Goal: Task Accomplishment & Management: Complete application form

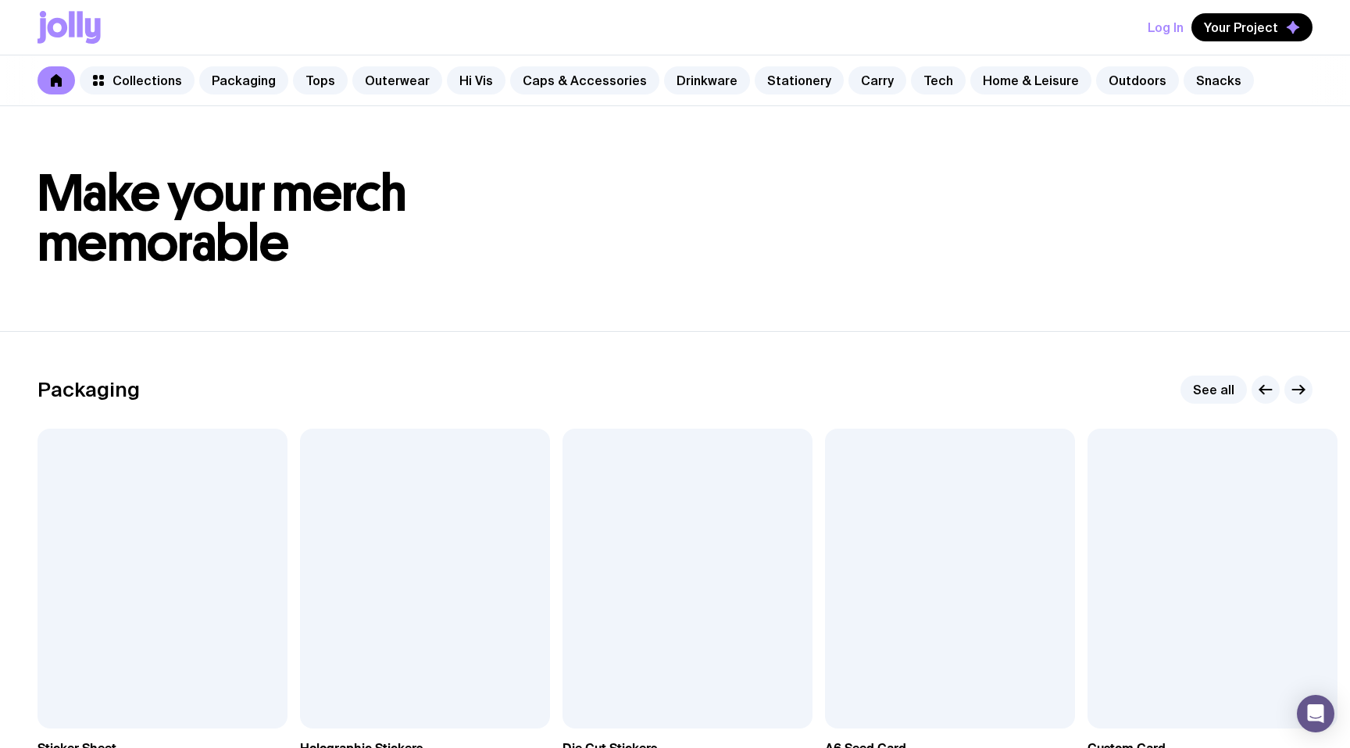
click at [1160, 20] on button "Log In" at bounding box center [1166, 27] width 36 height 28
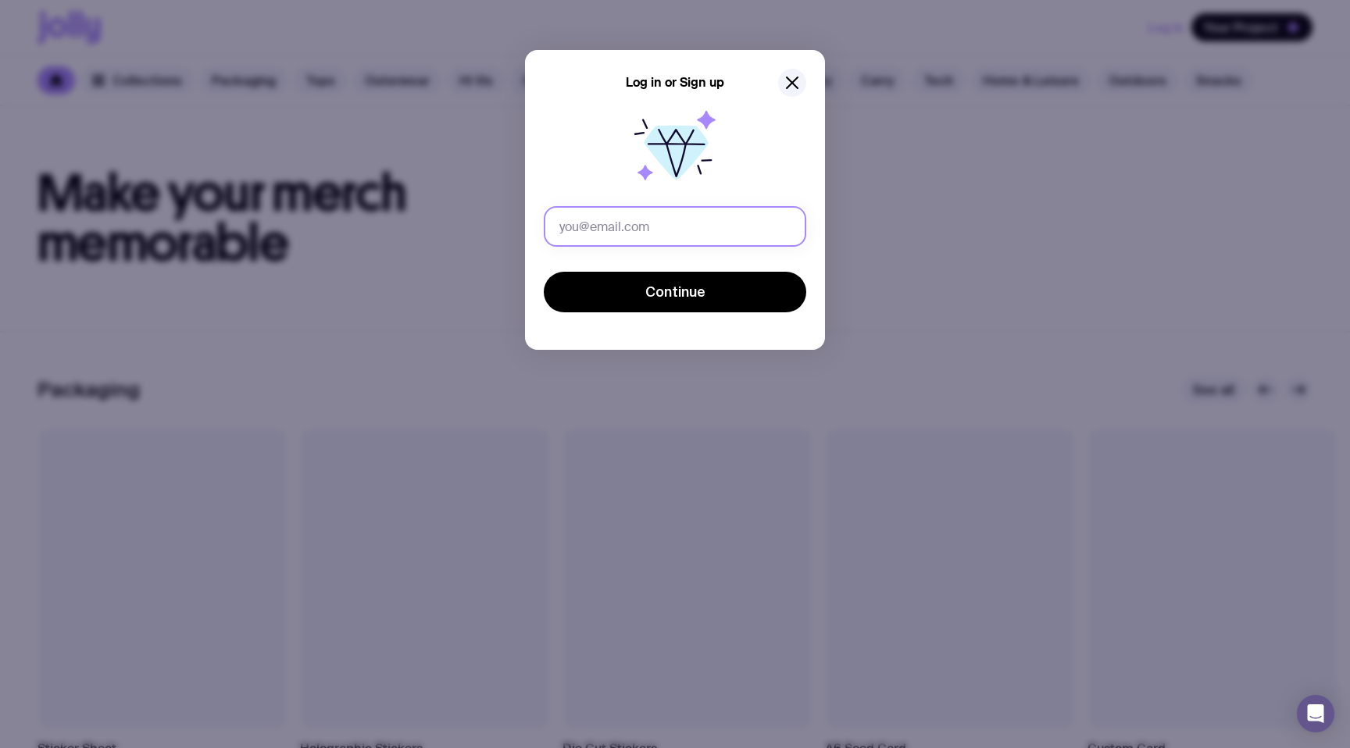
click at [604, 220] on input "text" at bounding box center [675, 226] width 262 height 41
click at [791, 74] on icon "button" at bounding box center [792, 82] width 19 height 19
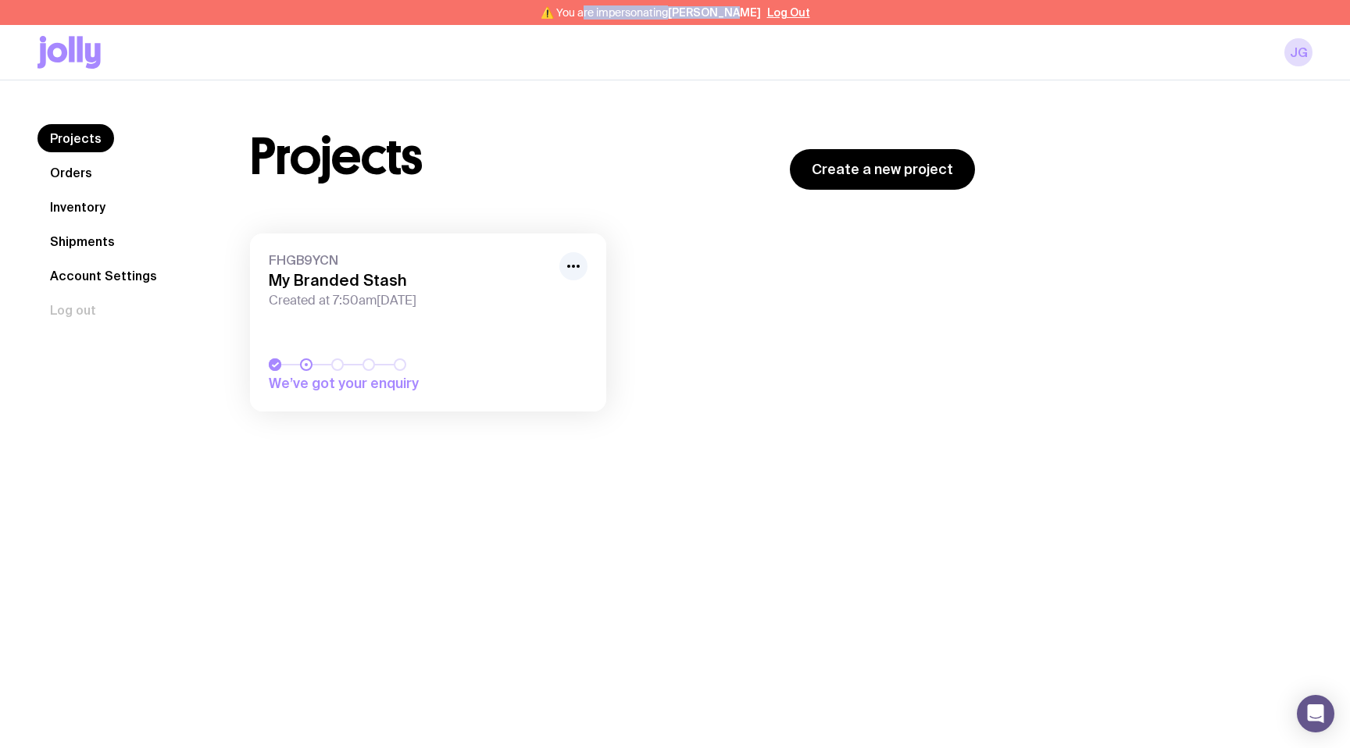
drag, startPoint x: 594, startPoint y: 16, endPoint x: 733, endPoint y: 14, distance: 139.1
click at [733, 14] on span "⚠️ You are impersonating [PERSON_NAME]" at bounding box center [651, 12] width 220 height 12
click at [359, 153] on h1 "Projects" at bounding box center [336, 157] width 173 height 50
click at [91, 160] on link "Orders" at bounding box center [70, 173] width 67 height 28
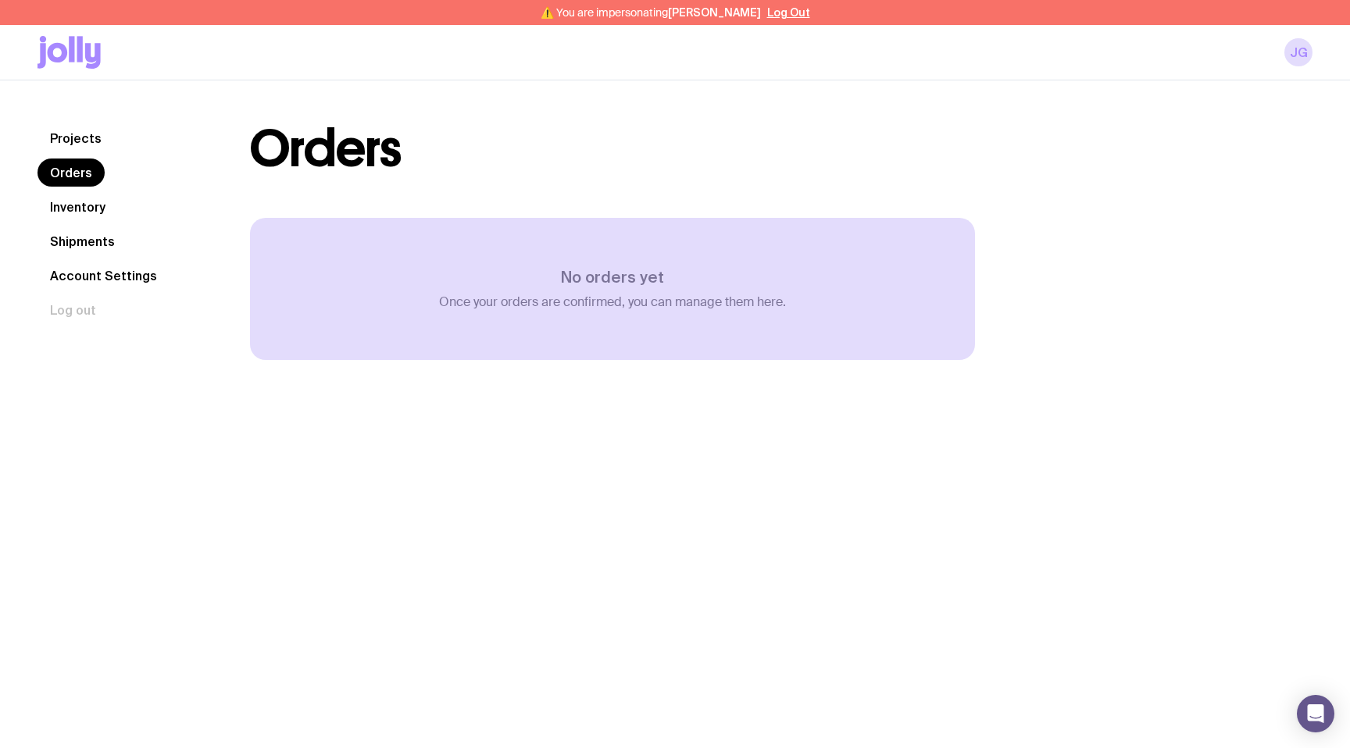
click at [91, 199] on link "Inventory" at bounding box center [77, 207] width 80 height 28
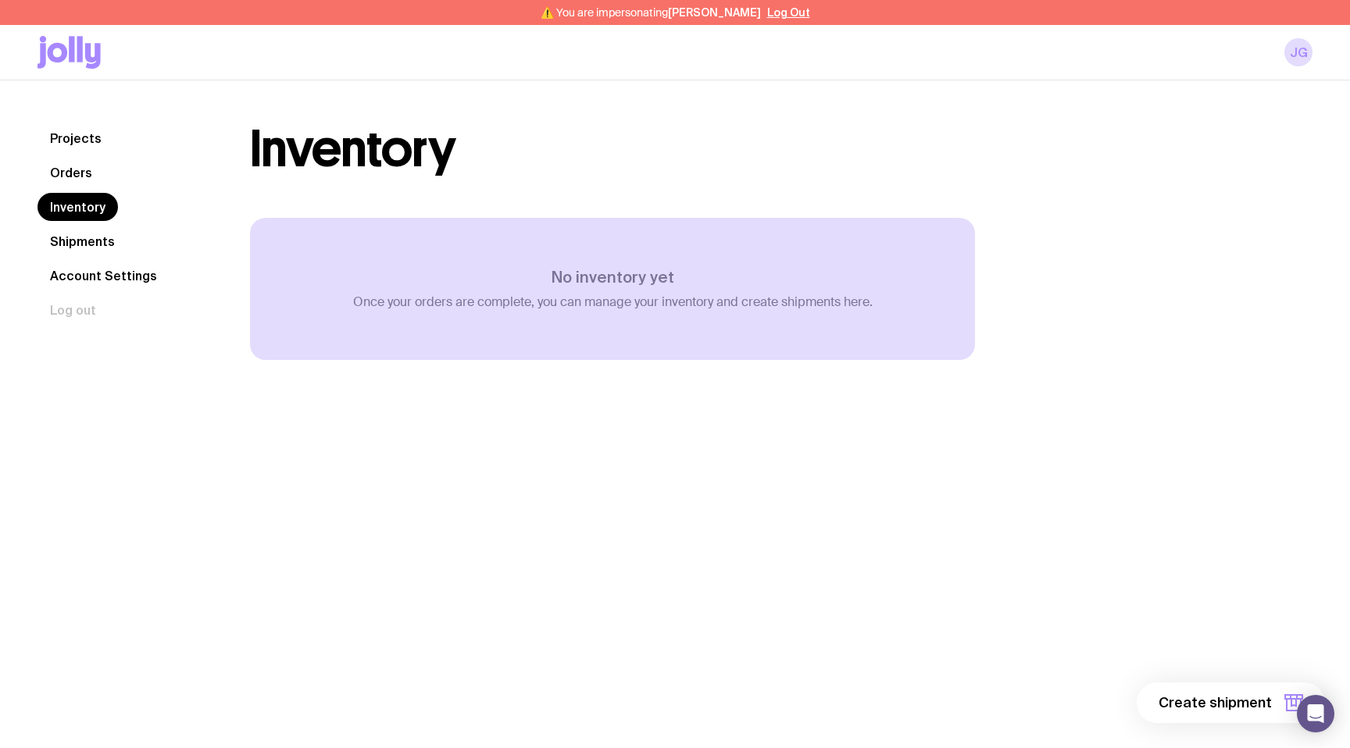
click at [80, 248] on link "Shipments" at bounding box center [82, 241] width 90 height 28
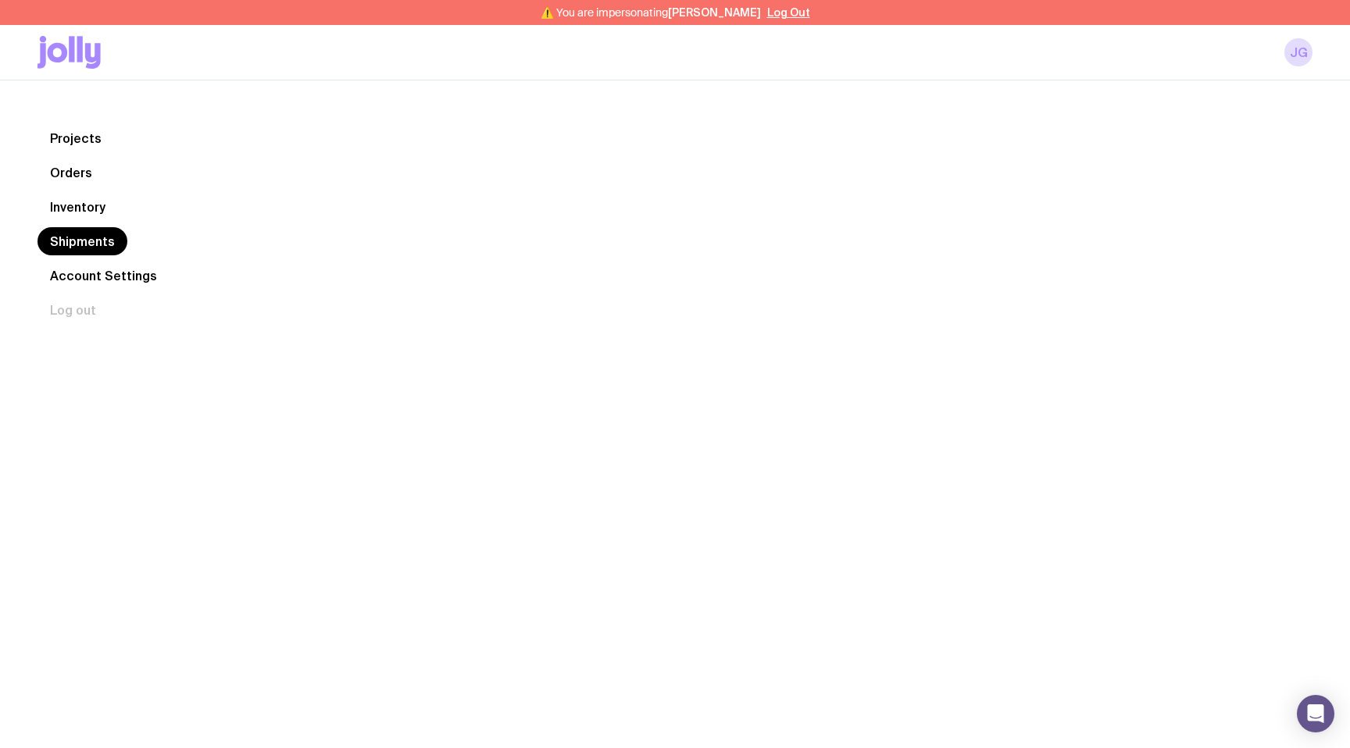
click at [97, 286] on link "Account Settings" at bounding box center [103, 276] width 132 height 28
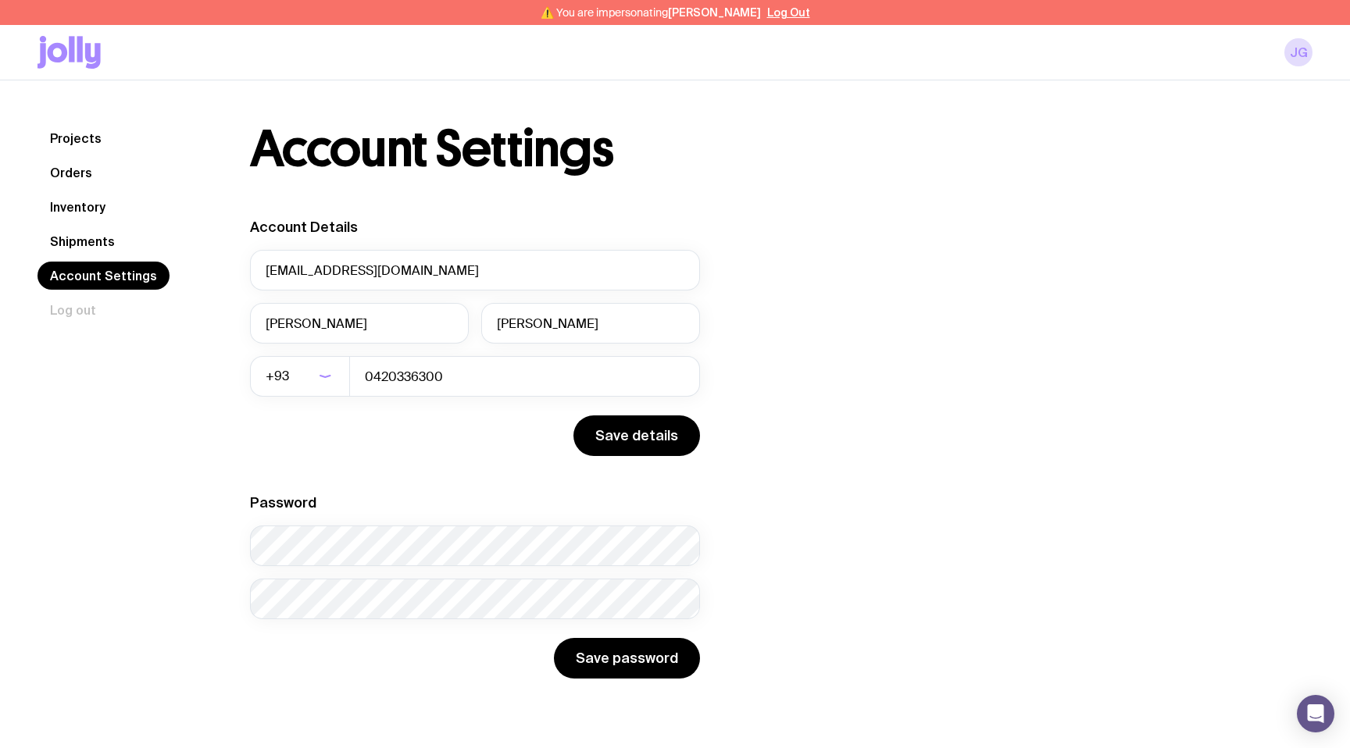
click at [77, 143] on link "Projects" at bounding box center [75, 138] width 77 height 28
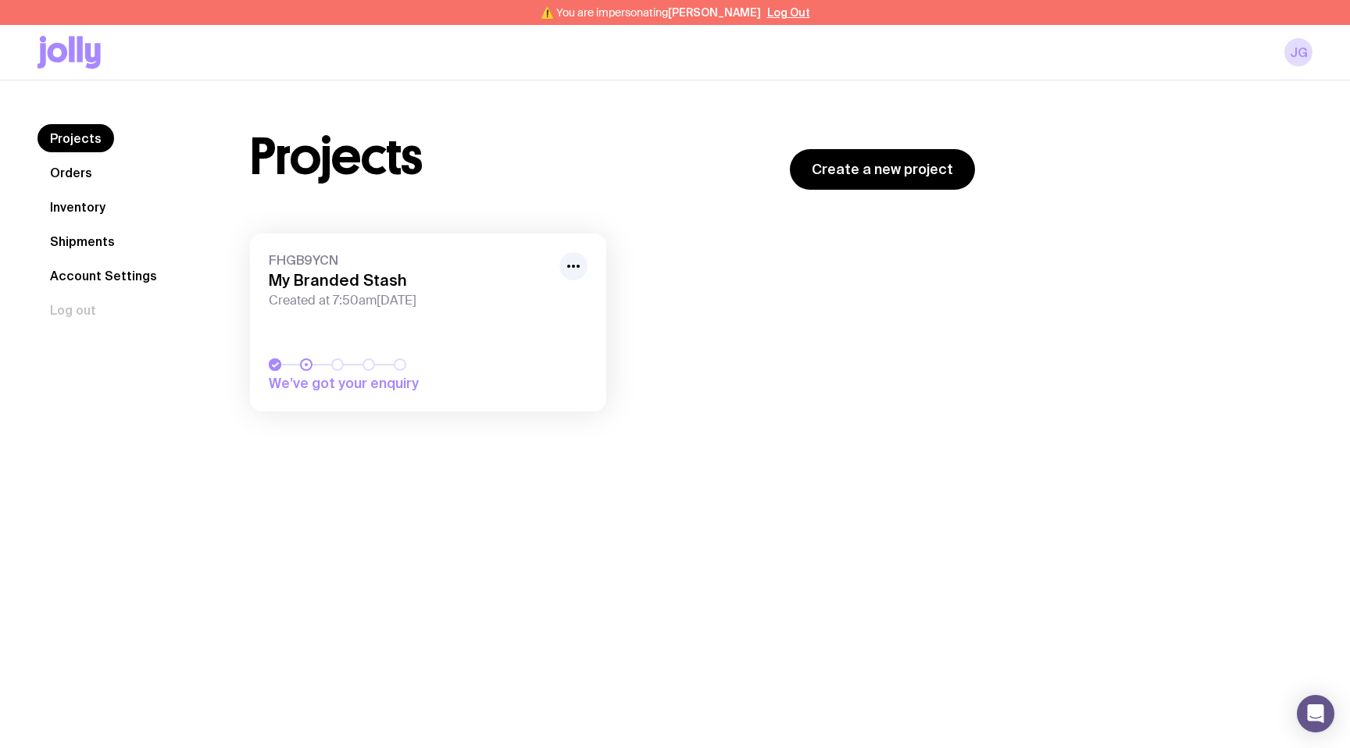
click at [71, 41] on icon at bounding box center [71, 49] width 5 height 26
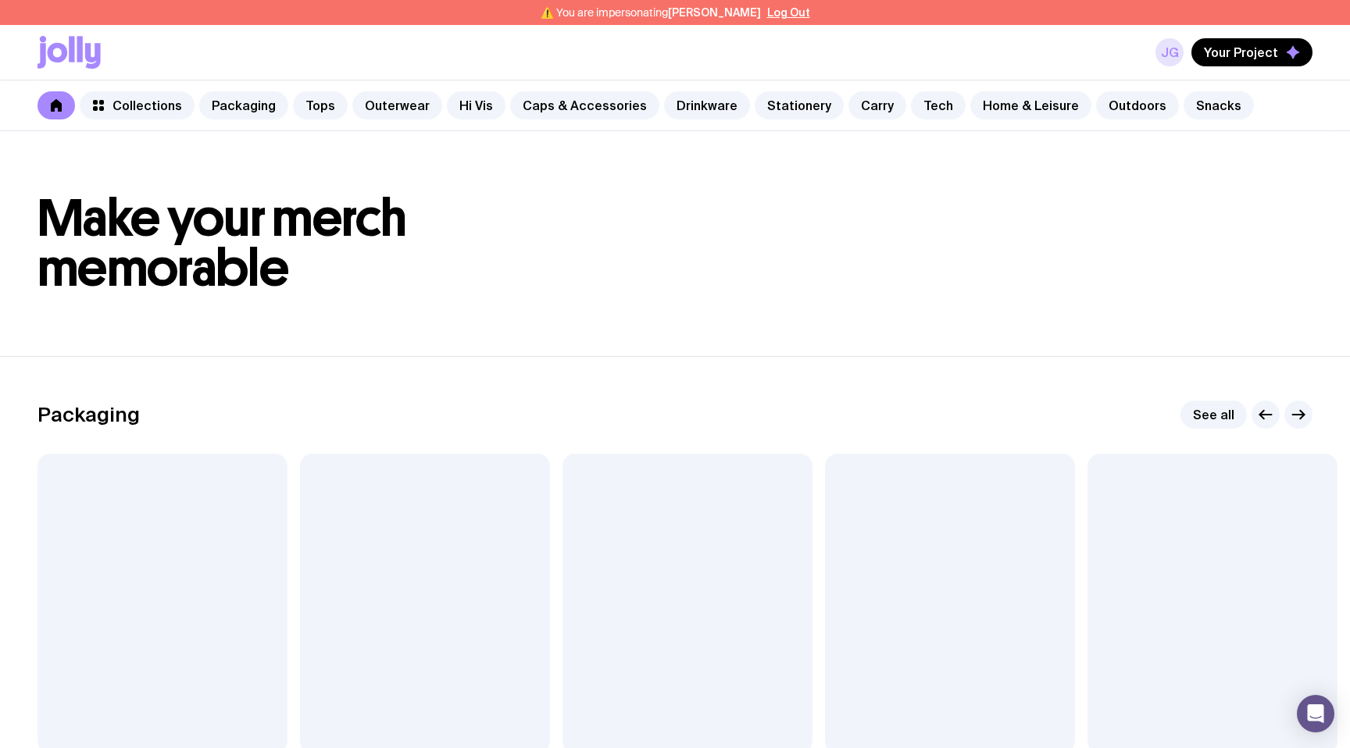
click at [1173, 52] on link "JG" at bounding box center [1169, 52] width 28 height 28
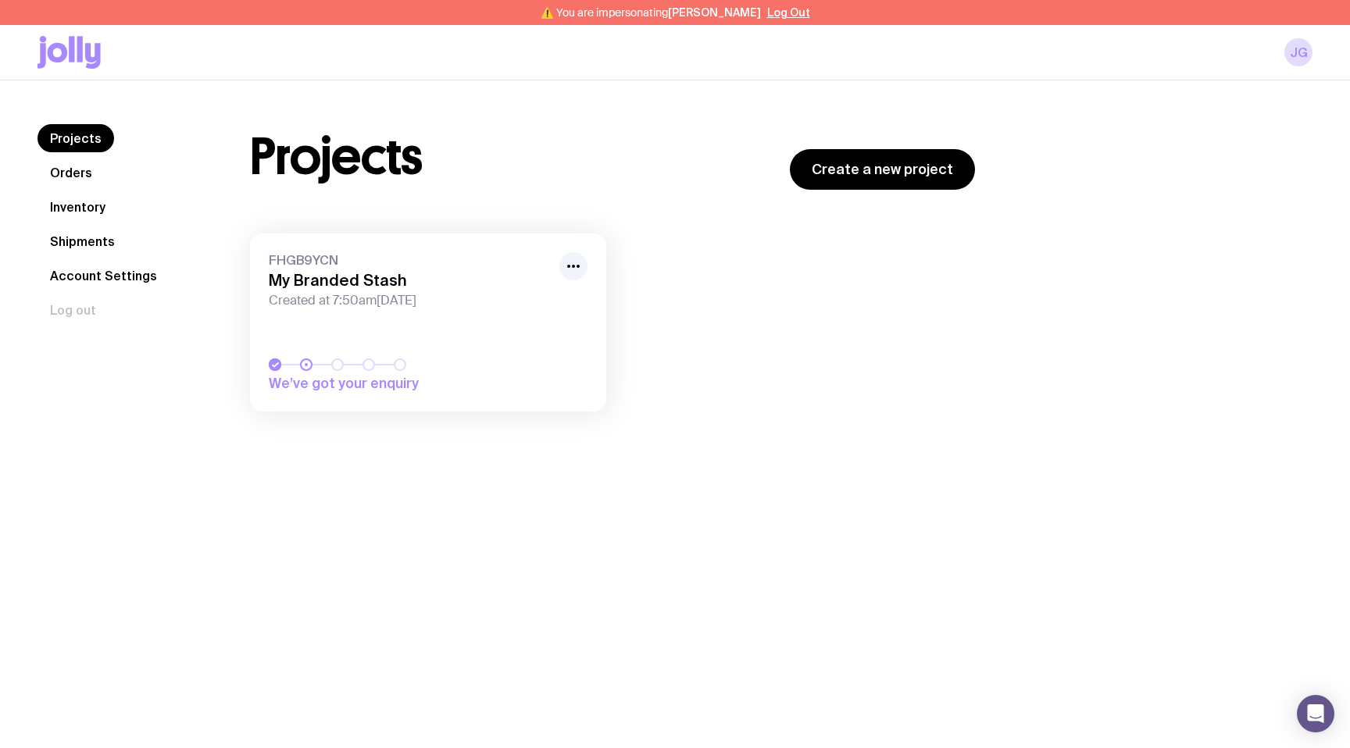
click at [50, 170] on link "Orders" at bounding box center [70, 173] width 67 height 28
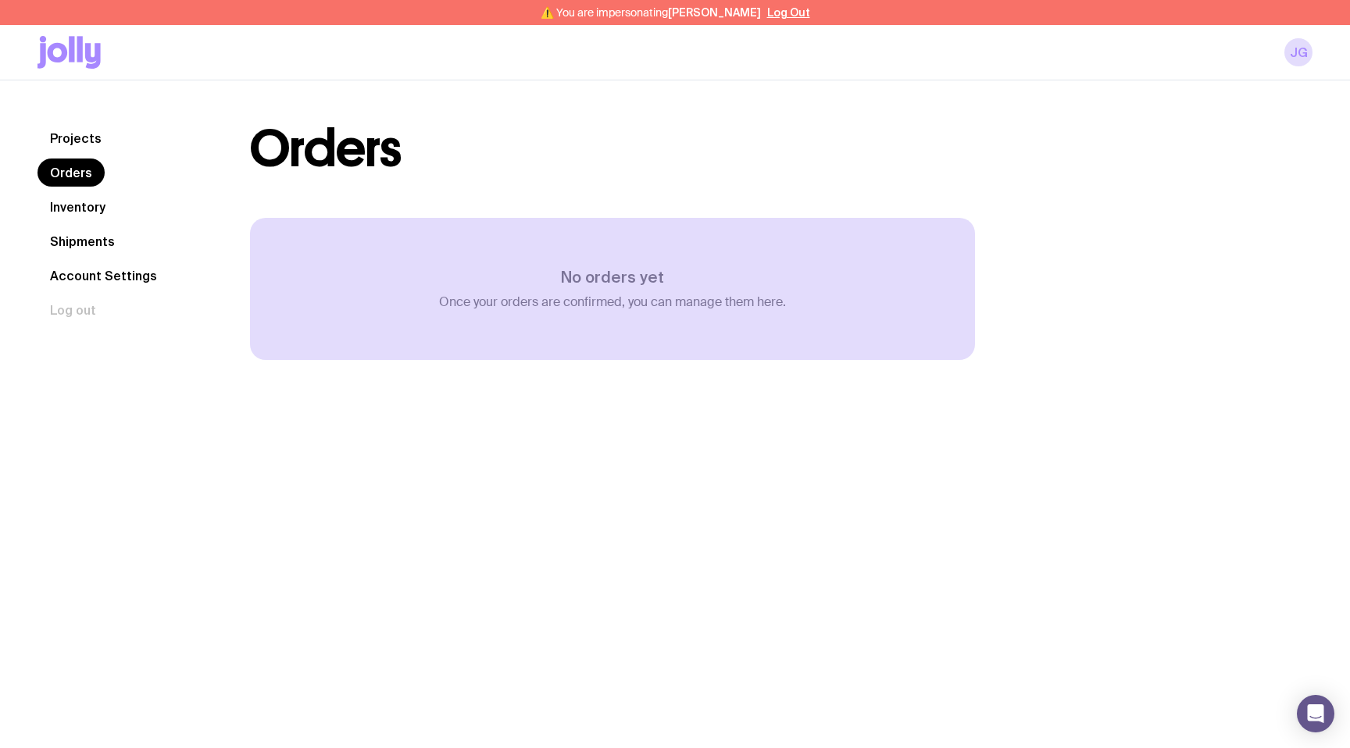
click at [53, 206] on link "Inventory" at bounding box center [77, 207] width 80 height 28
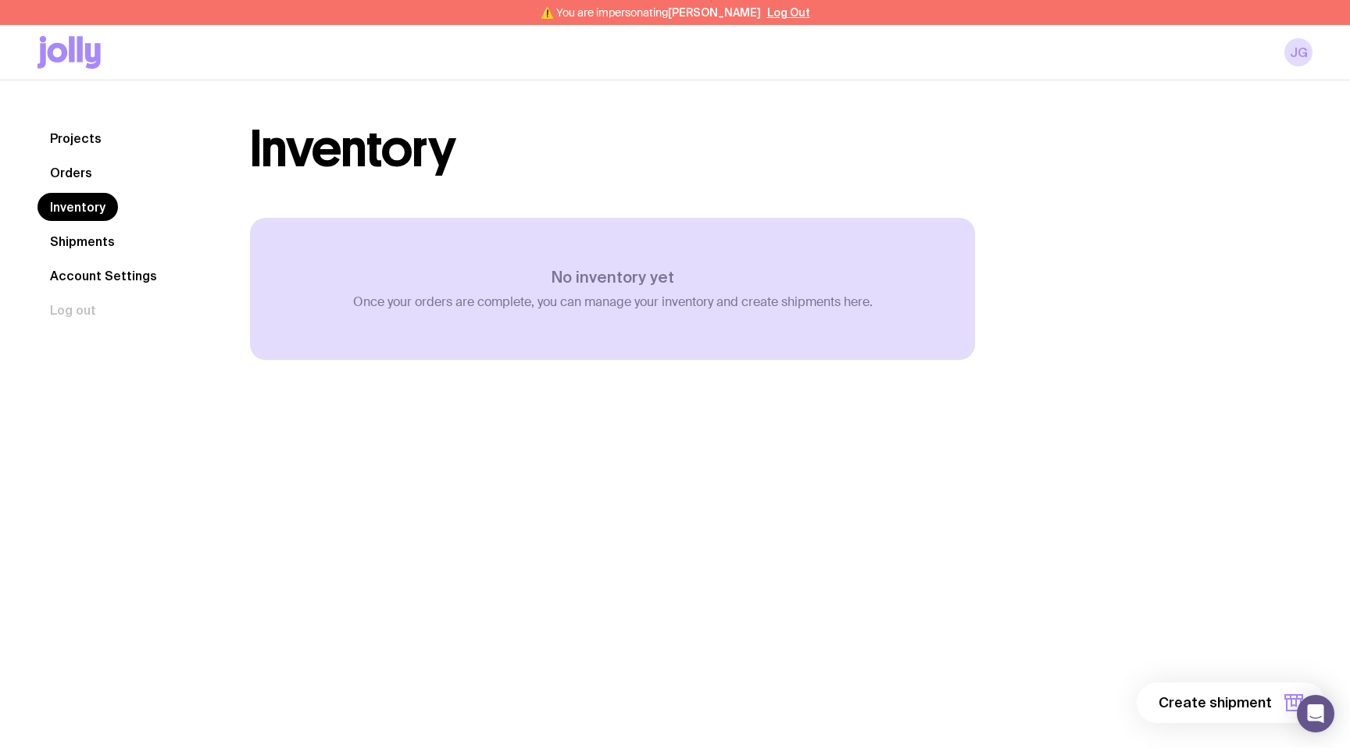
click at [92, 241] on link "Shipments" at bounding box center [82, 241] width 90 height 28
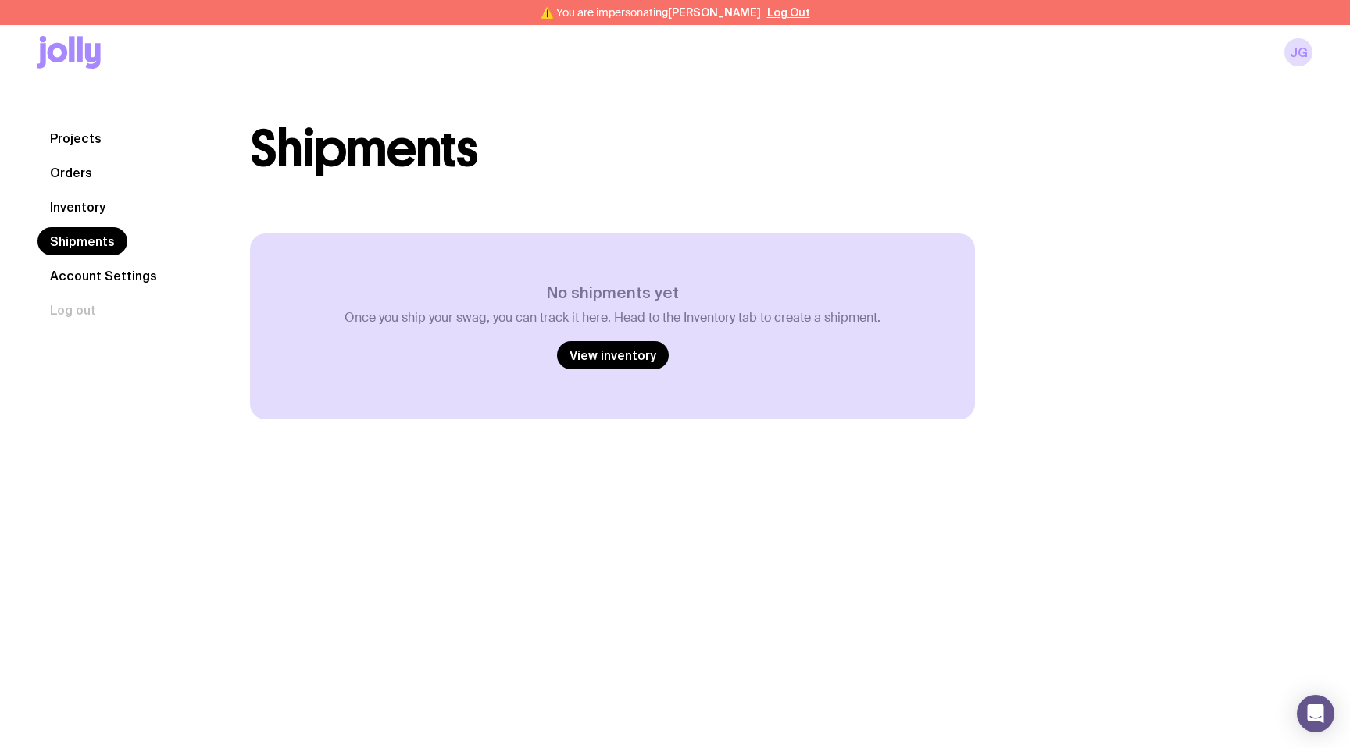
click at [105, 273] on link "Account Settings" at bounding box center [103, 276] width 132 height 28
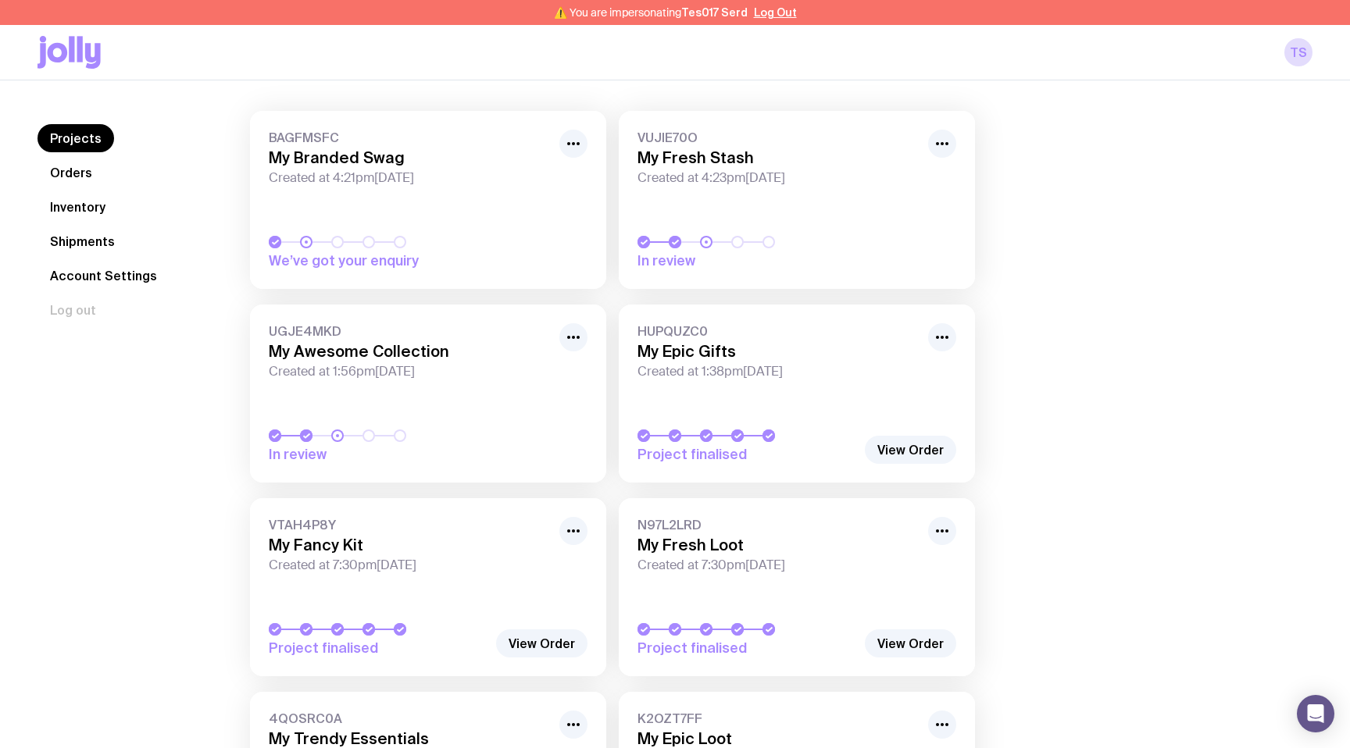
scroll to position [59, 0]
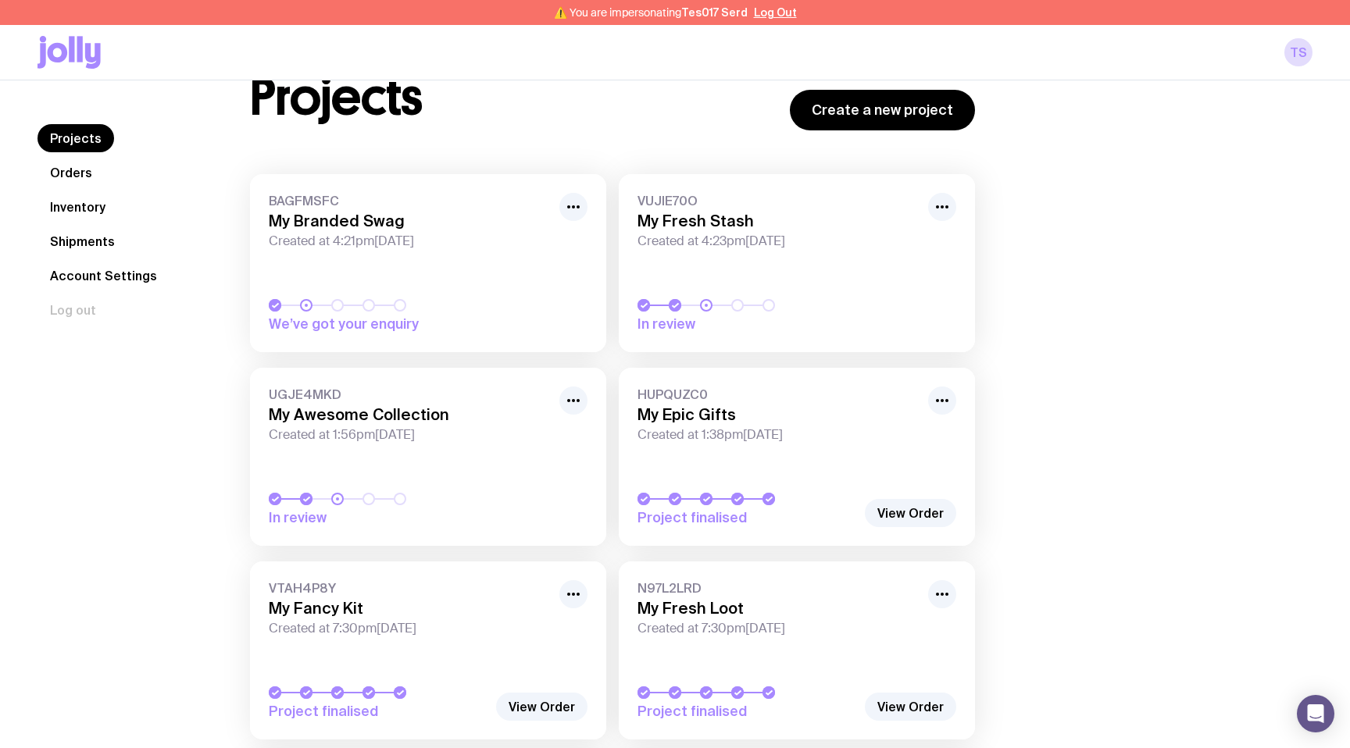
click at [79, 177] on link "Orders" at bounding box center [70, 173] width 67 height 28
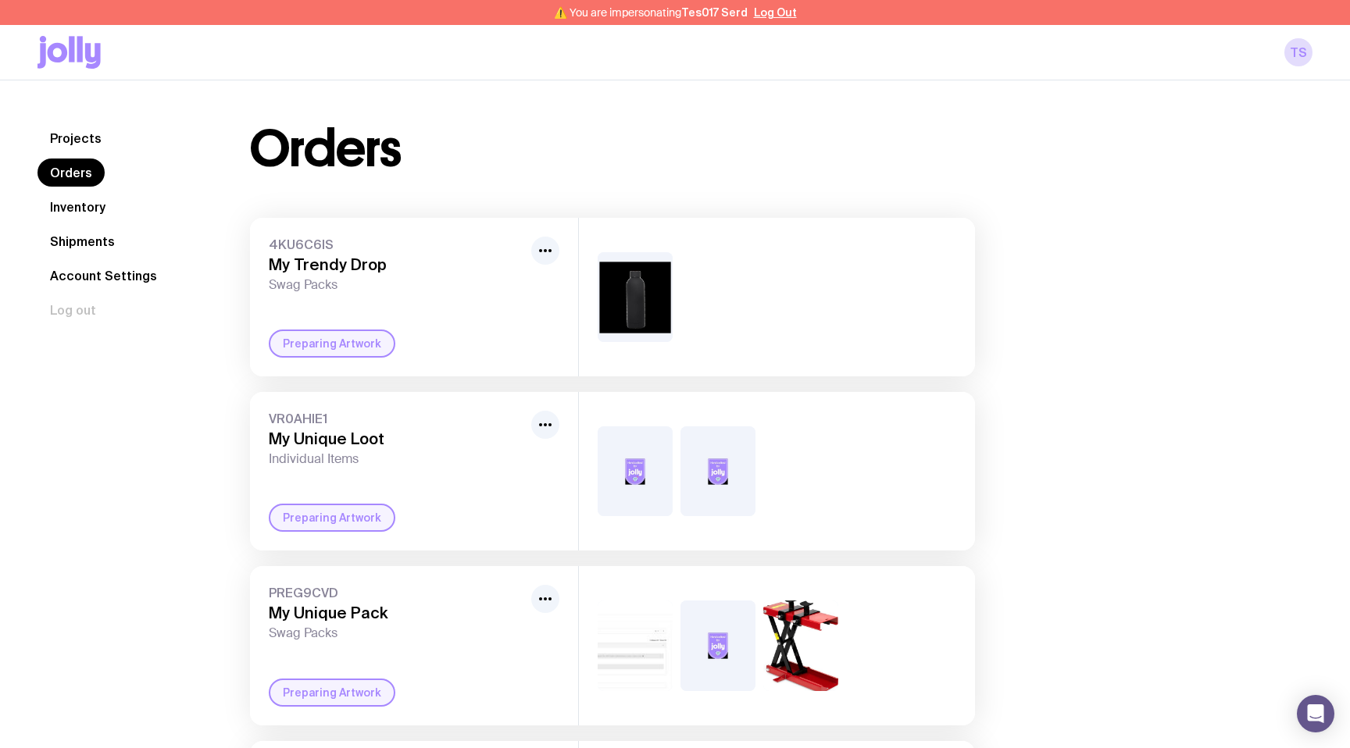
click at [69, 204] on link "Inventory" at bounding box center [77, 207] width 80 height 28
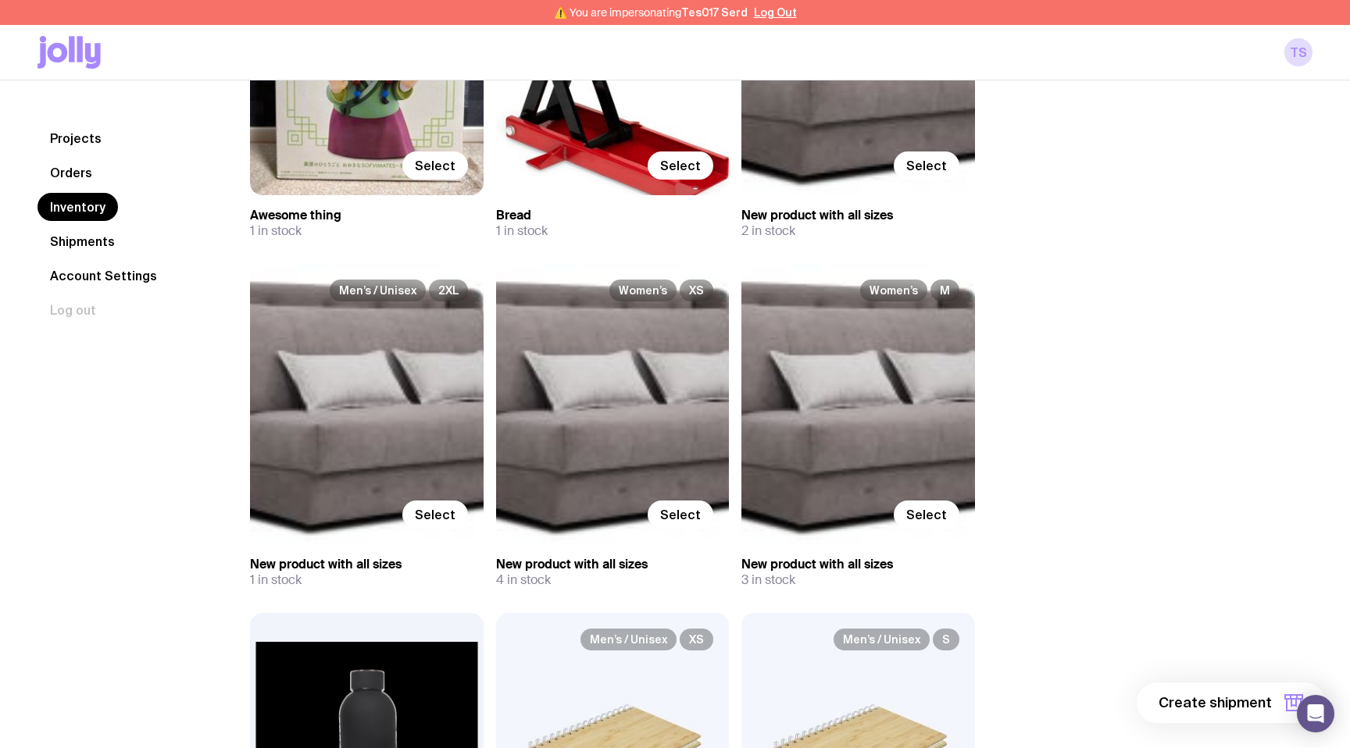
scroll to position [366, 0]
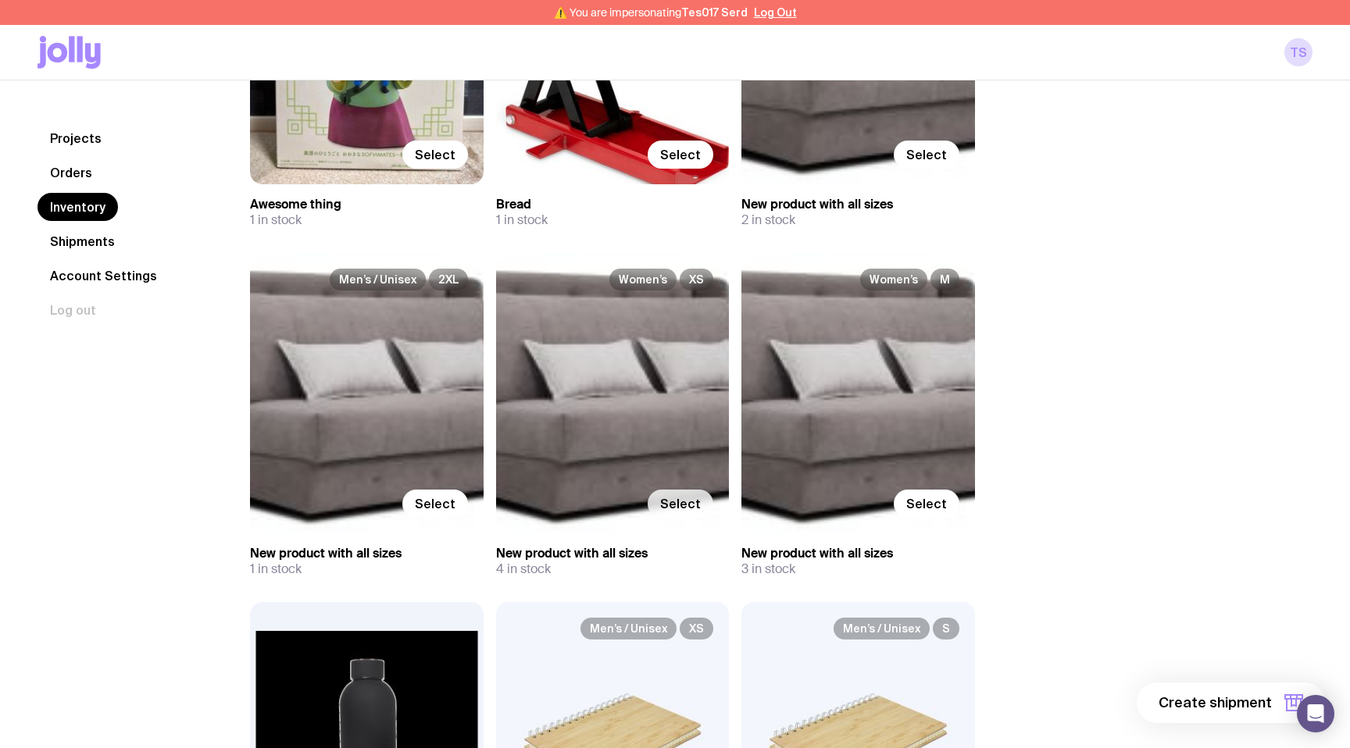
click at [694, 502] on span "Select" at bounding box center [680, 504] width 41 height 16
click at [0, 0] on input "Select" at bounding box center [0, 0] width 0 height 0
click at [916, 510] on span "Select" at bounding box center [926, 504] width 41 height 16
click at [0, 0] on input "Select" at bounding box center [0, 0] width 0 height 0
click at [1253, 698] on span "2 items" at bounding box center [1246, 703] width 51 height 19
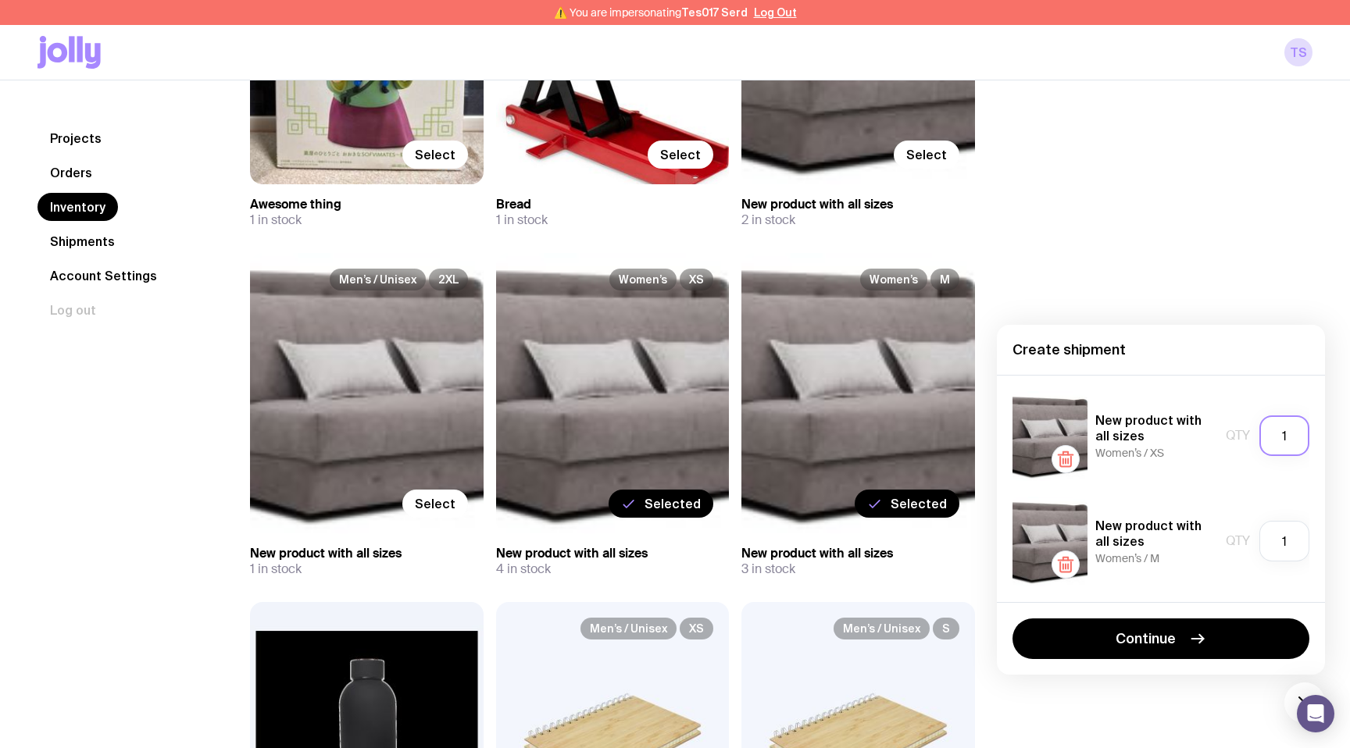
drag, startPoint x: 1278, startPoint y: 437, endPoint x: 1289, endPoint y: 437, distance: 11.0
click at [1289, 437] on input "1" at bounding box center [1284, 436] width 50 height 41
type input "2"
drag, startPoint x: 1293, startPoint y: 546, endPoint x: 1252, endPoint y: 544, distance: 40.7
click at [1252, 545] on div "Qty 1" at bounding box center [1268, 541] width 84 height 41
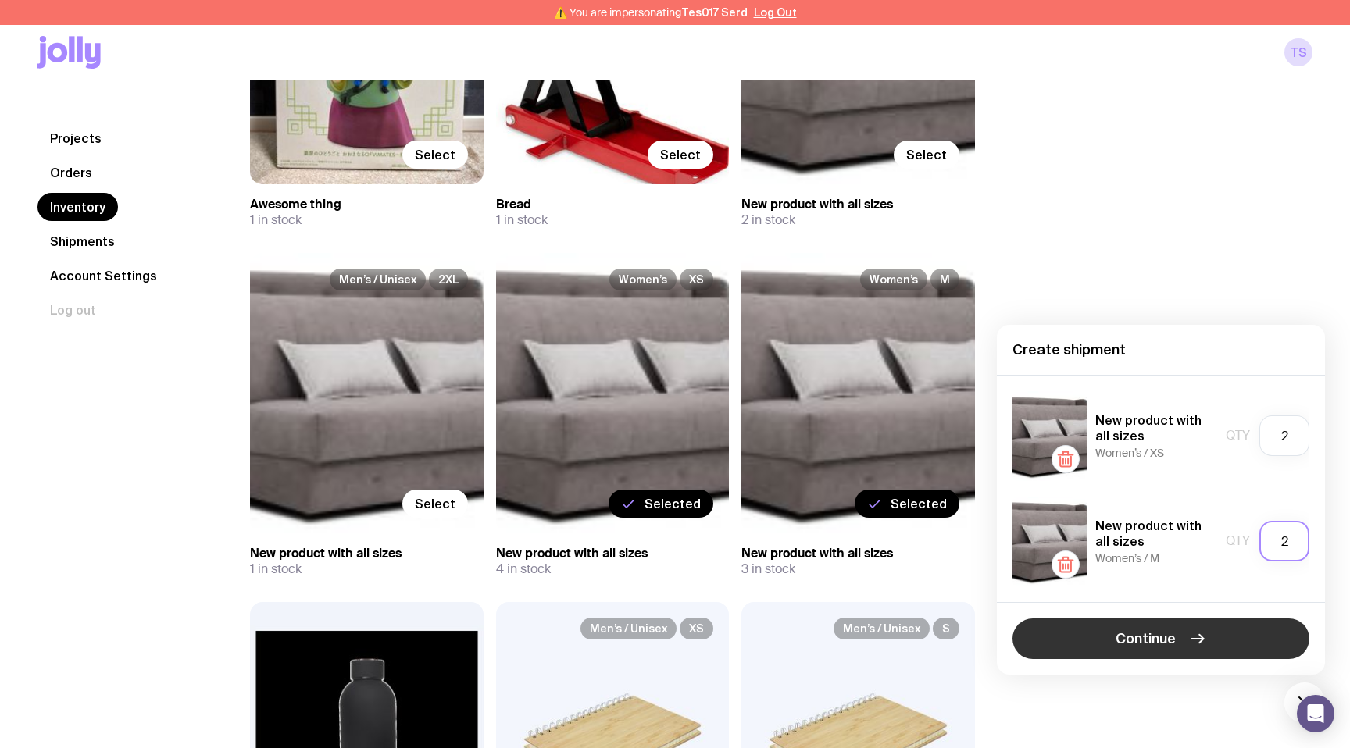
type input "2"
click at [1132, 634] on span "Continue" at bounding box center [1146, 639] width 60 height 19
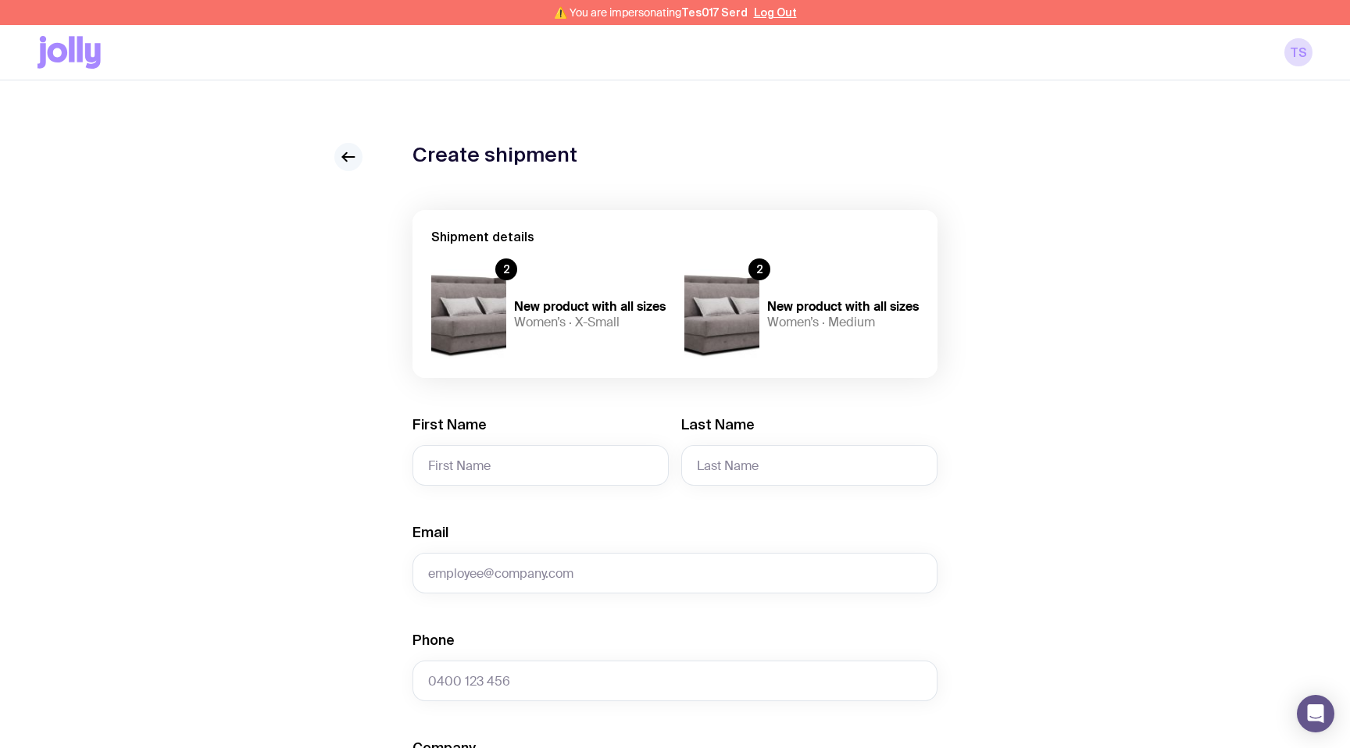
click at [339, 163] on icon at bounding box center [348, 157] width 19 height 19
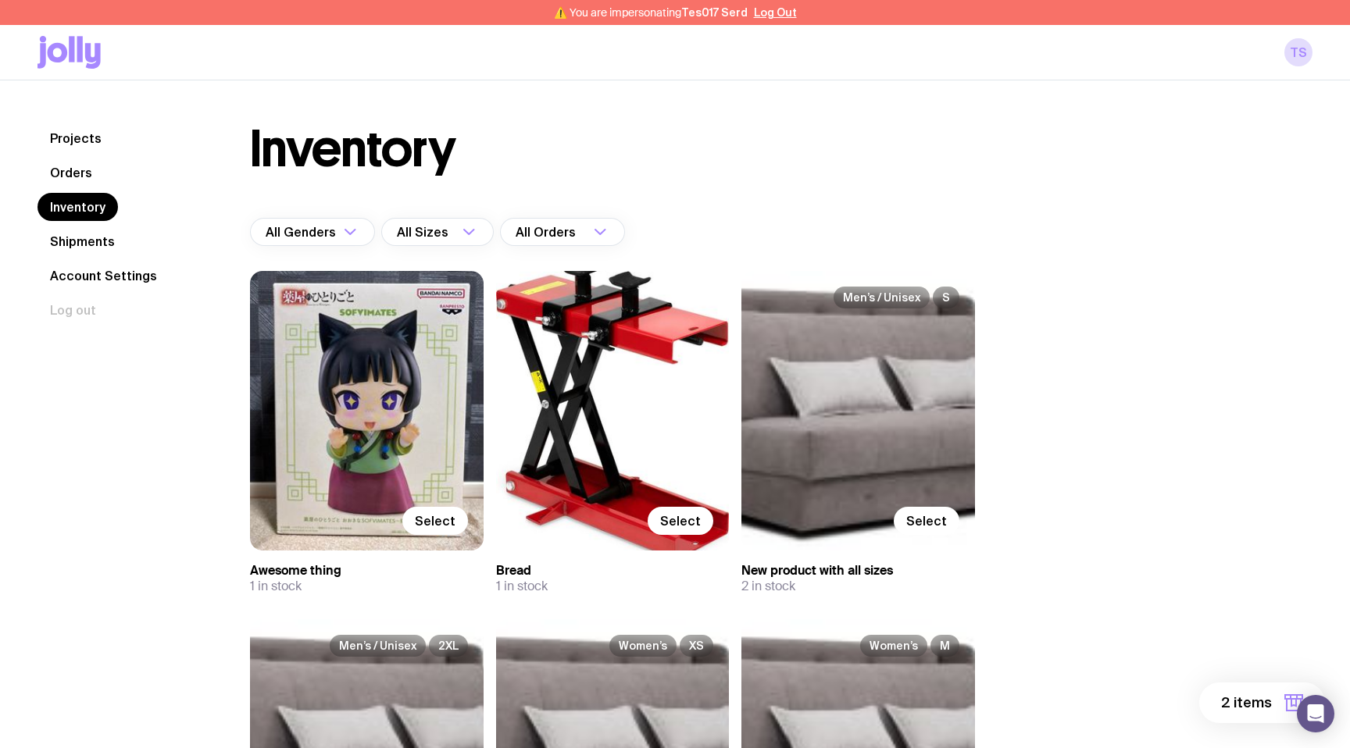
click at [91, 227] on nav "Projects Orders Inventory Shipments Account Settings Log out" at bounding box center [124, 224] width 175 height 200
click at [90, 238] on link "Shipments" at bounding box center [82, 241] width 90 height 28
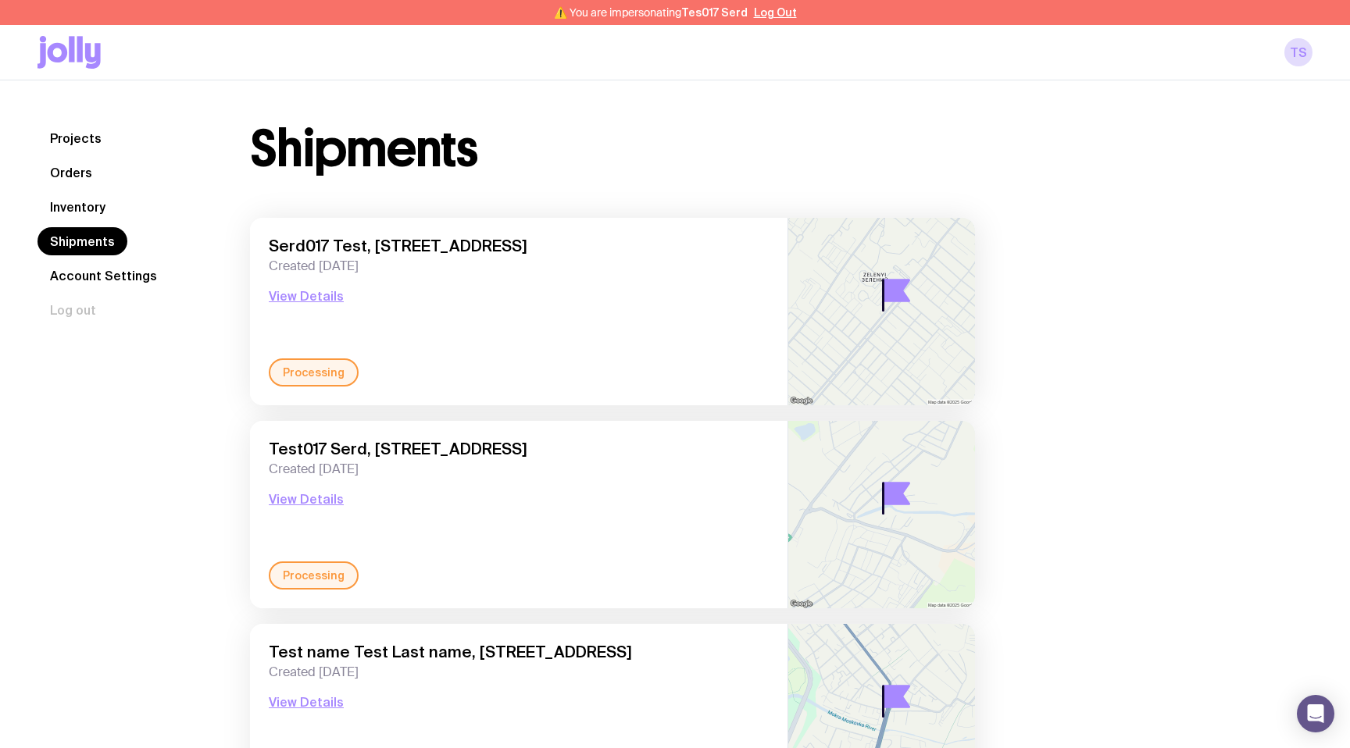
click at [98, 130] on link "Projects" at bounding box center [75, 138] width 77 height 28
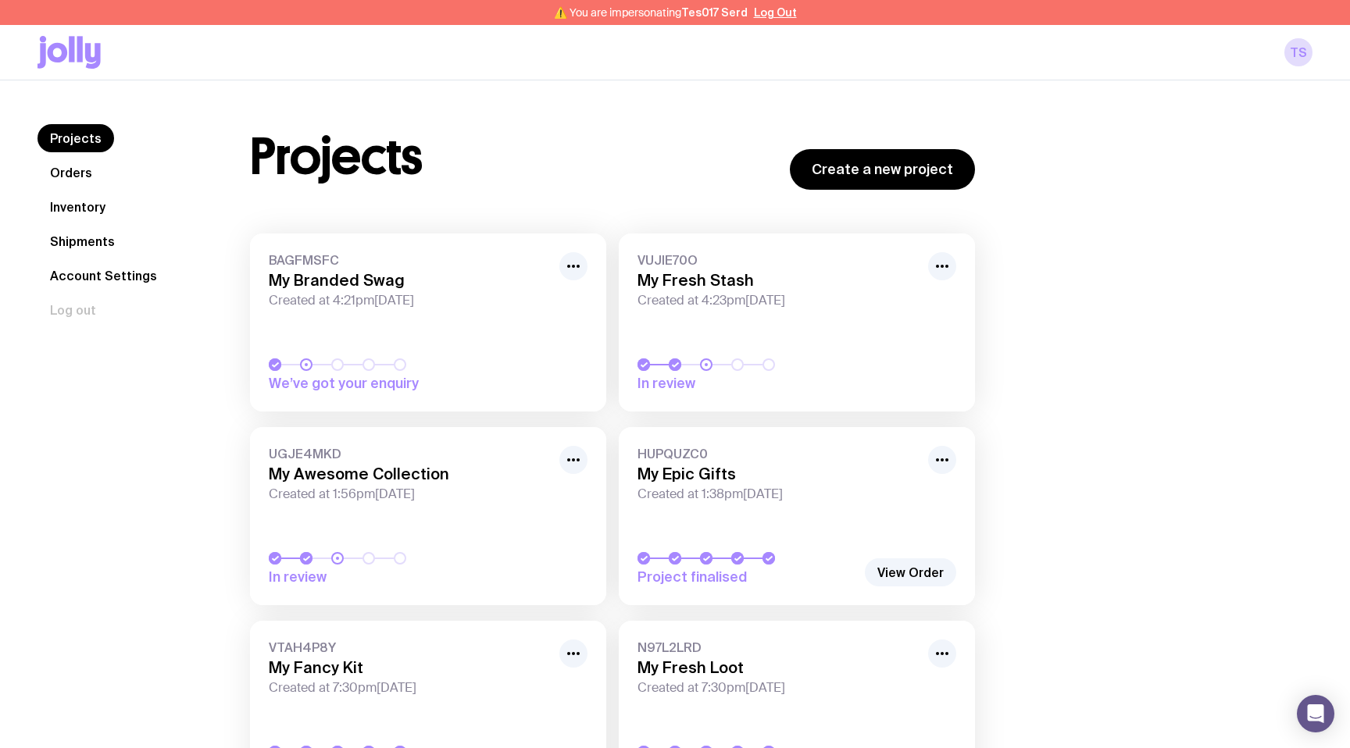
click at [94, 46] on icon at bounding box center [68, 52] width 63 height 33
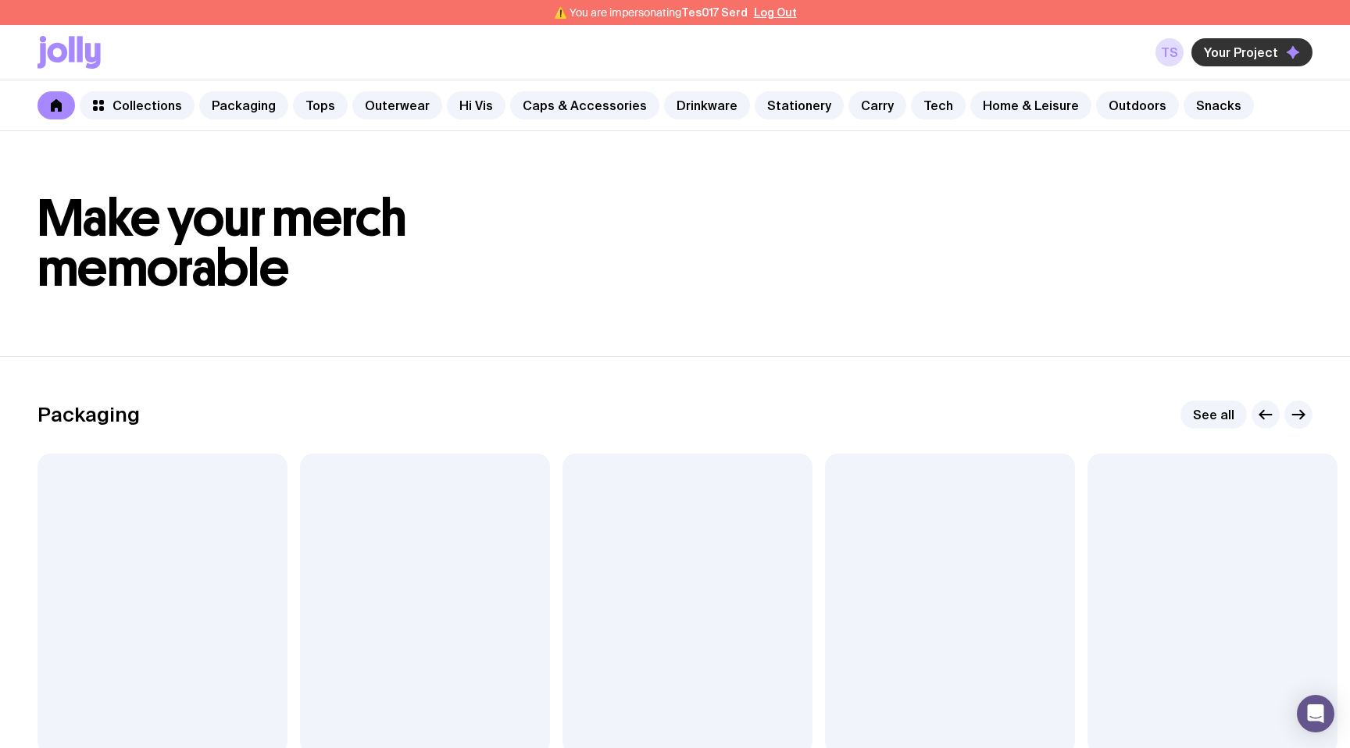
click at [1238, 45] on span "Your Project" at bounding box center [1241, 53] width 74 height 16
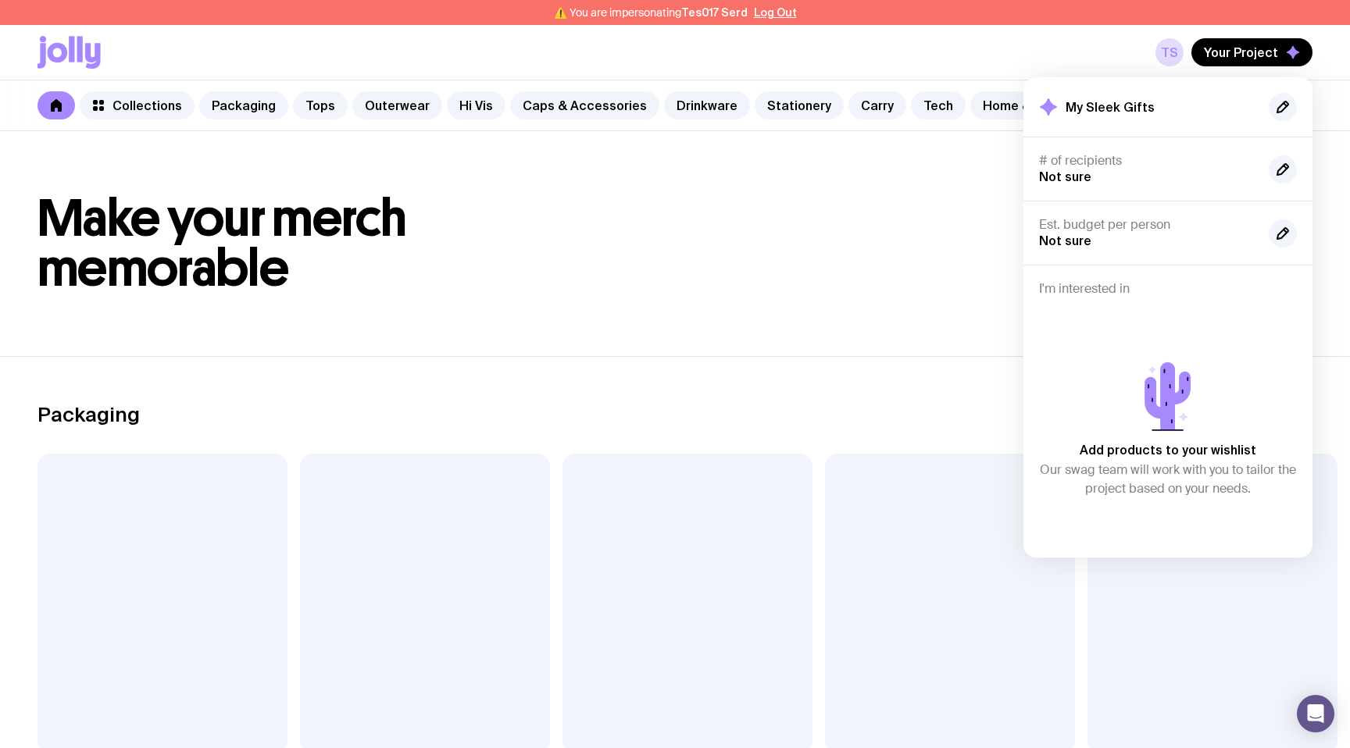
click at [766, 327] on header "Make your merch memorable" at bounding box center [675, 243] width 1350 height 225
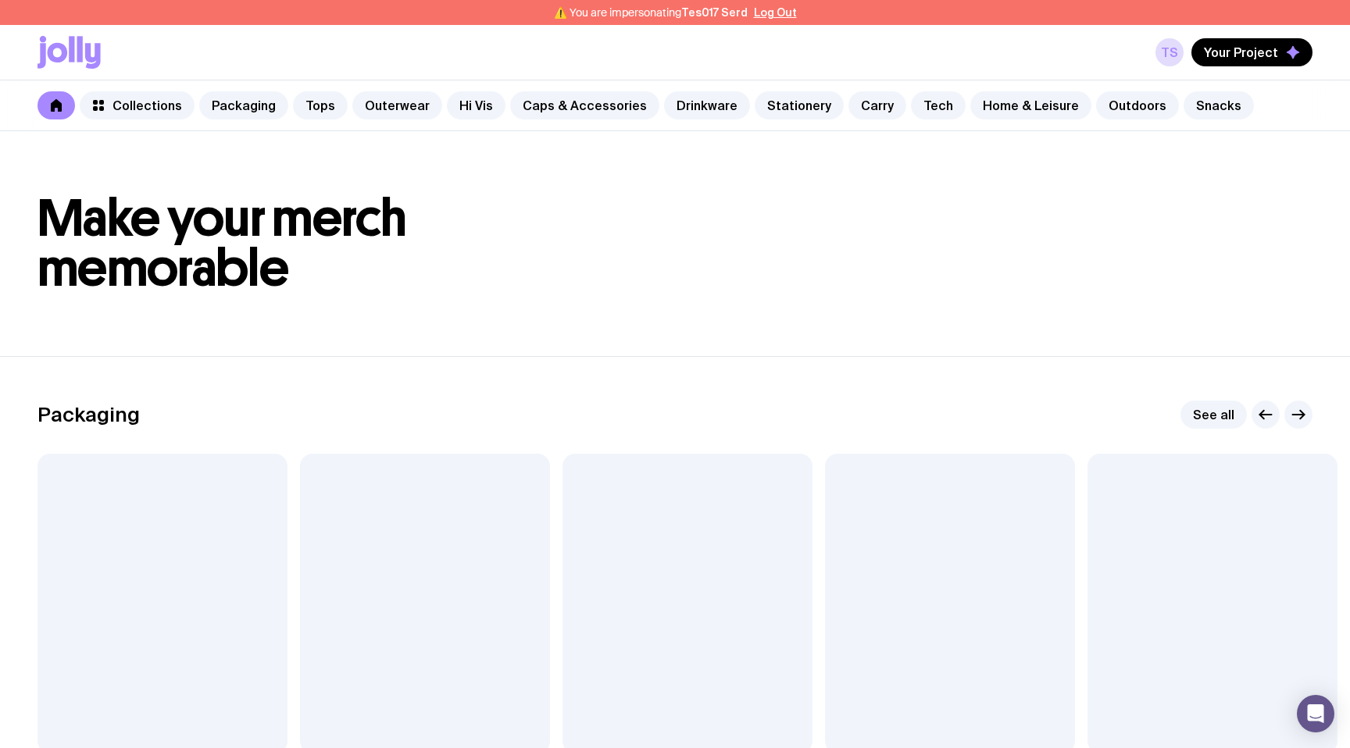
click at [1155, 49] on div "TS Your Project" at bounding box center [674, 52] width 1275 height 55
click at [1172, 54] on link "TS" at bounding box center [1169, 52] width 28 height 28
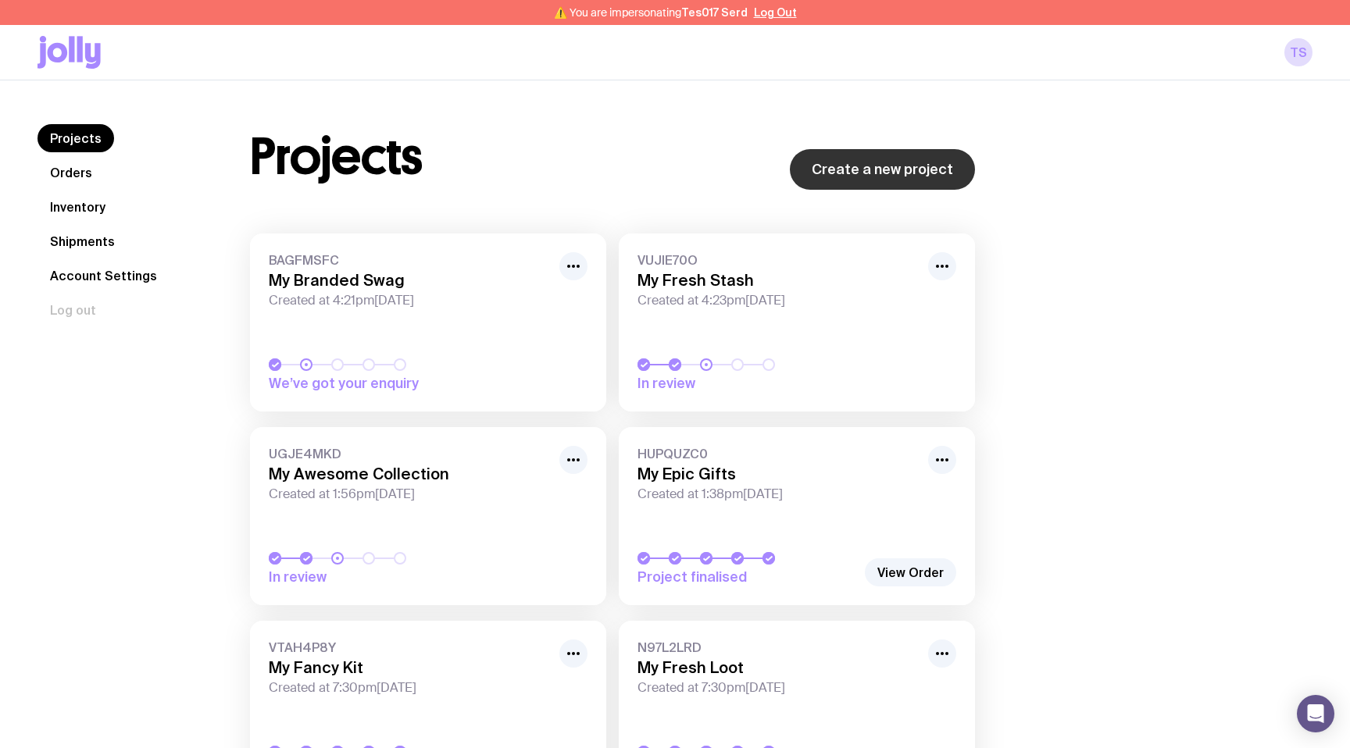
click at [830, 176] on link "Create a new project" at bounding box center [882, 169] width 185 height 41
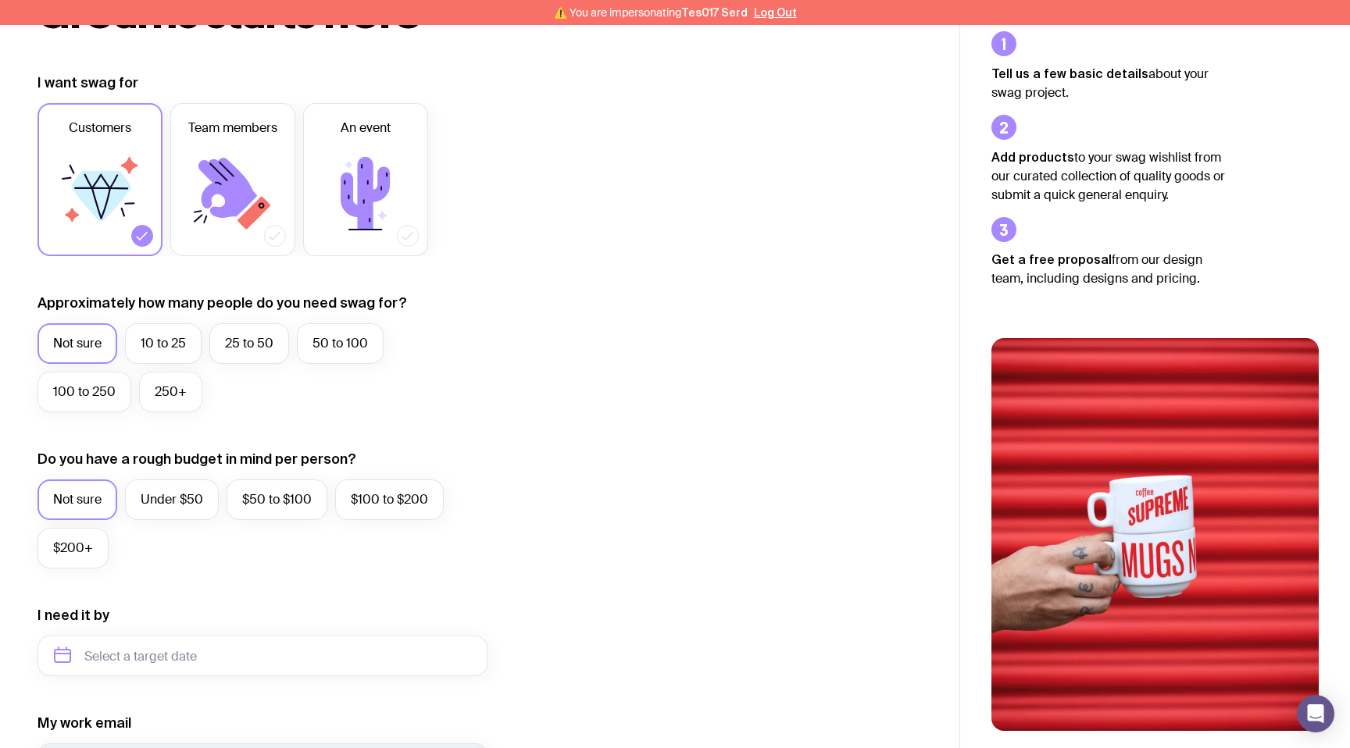
scroll to position [203, 0]
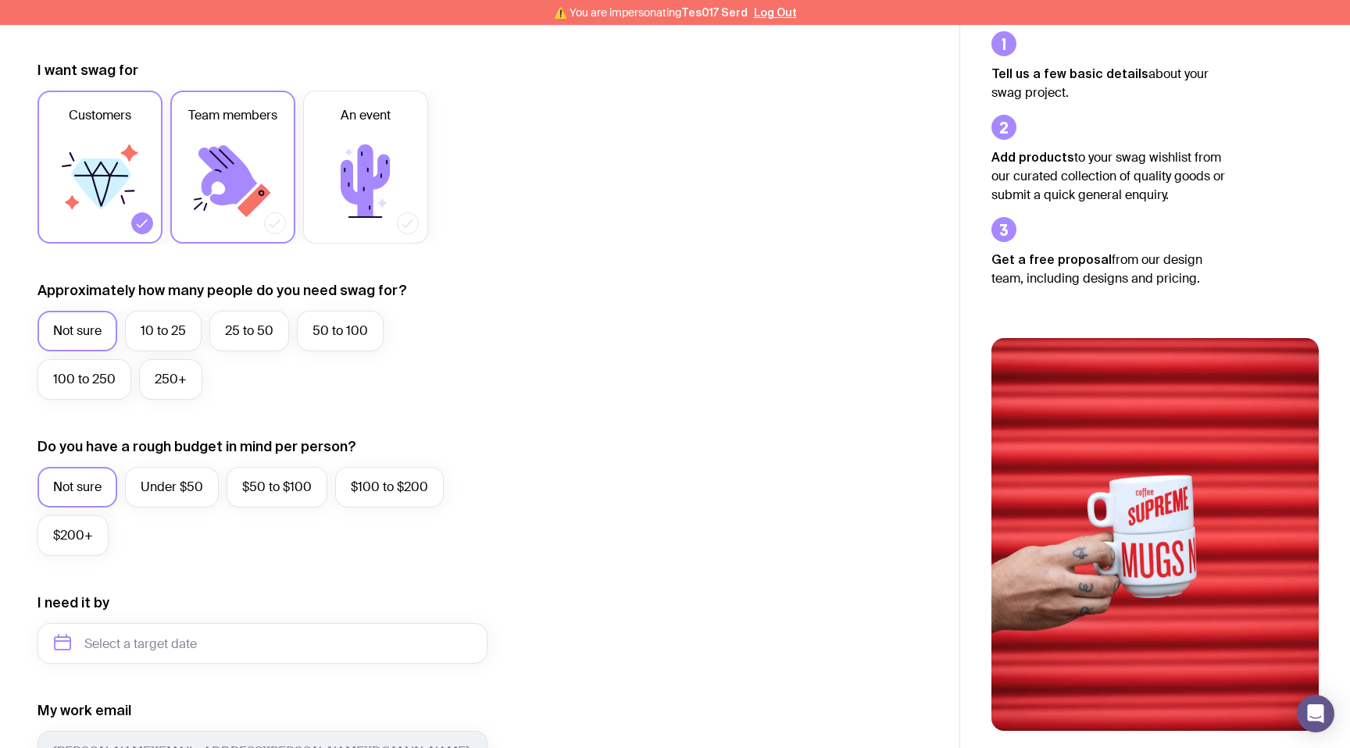
click at [227, 150] on icon at bounding box center [227, 175] width 59 height 60
click at [0, 0] on input "Team members" at bounding box center [0, 0] width 0 height 0
click at [376, 175] on icon at bounding box center [366, 181] width 94 height 94
click at [0, 0] on input "An event" at bounding box center [0, 0] width 0 height 0
click at [343, 332] on label "50 to 100" at bounding box center [340, 331] width 87 height 41
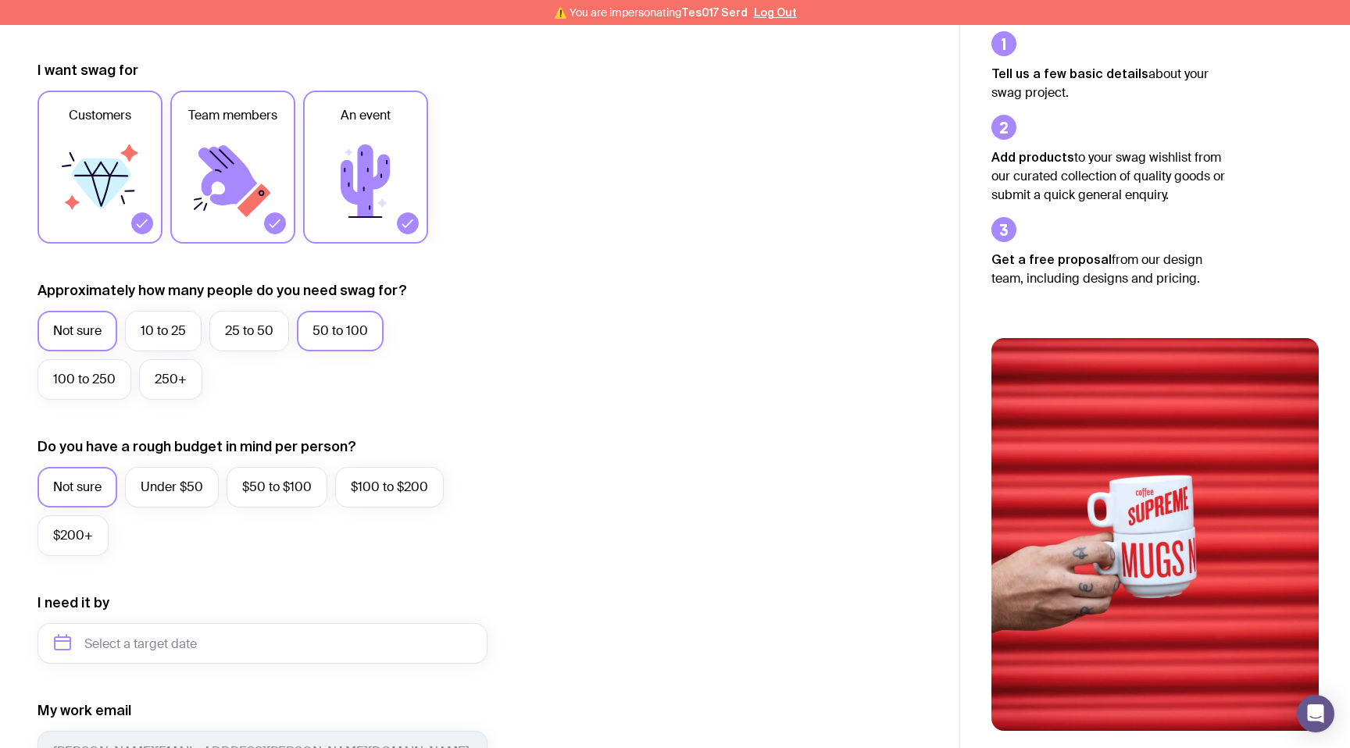
click at [0, 0] on input "50 to 100" at bounding box center [0, 0] width 0 height 0
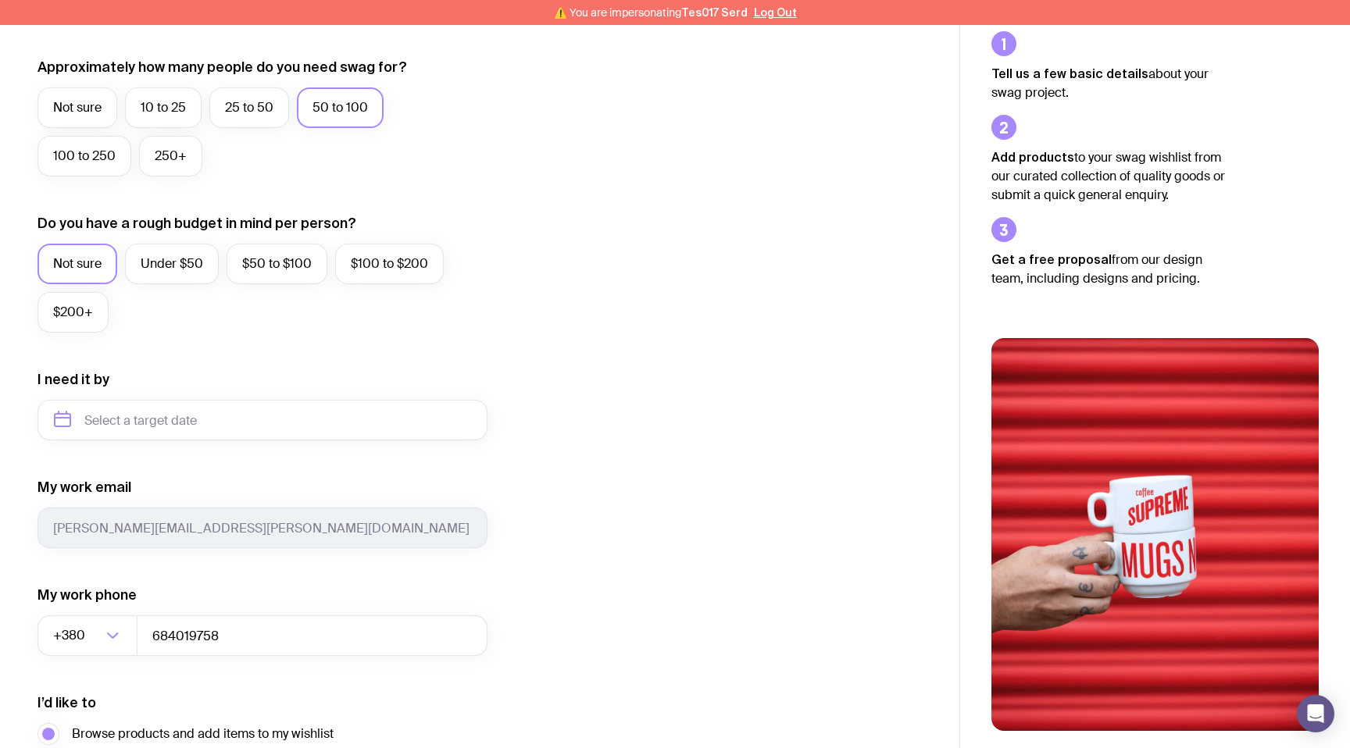
scroll to position [474, 0]
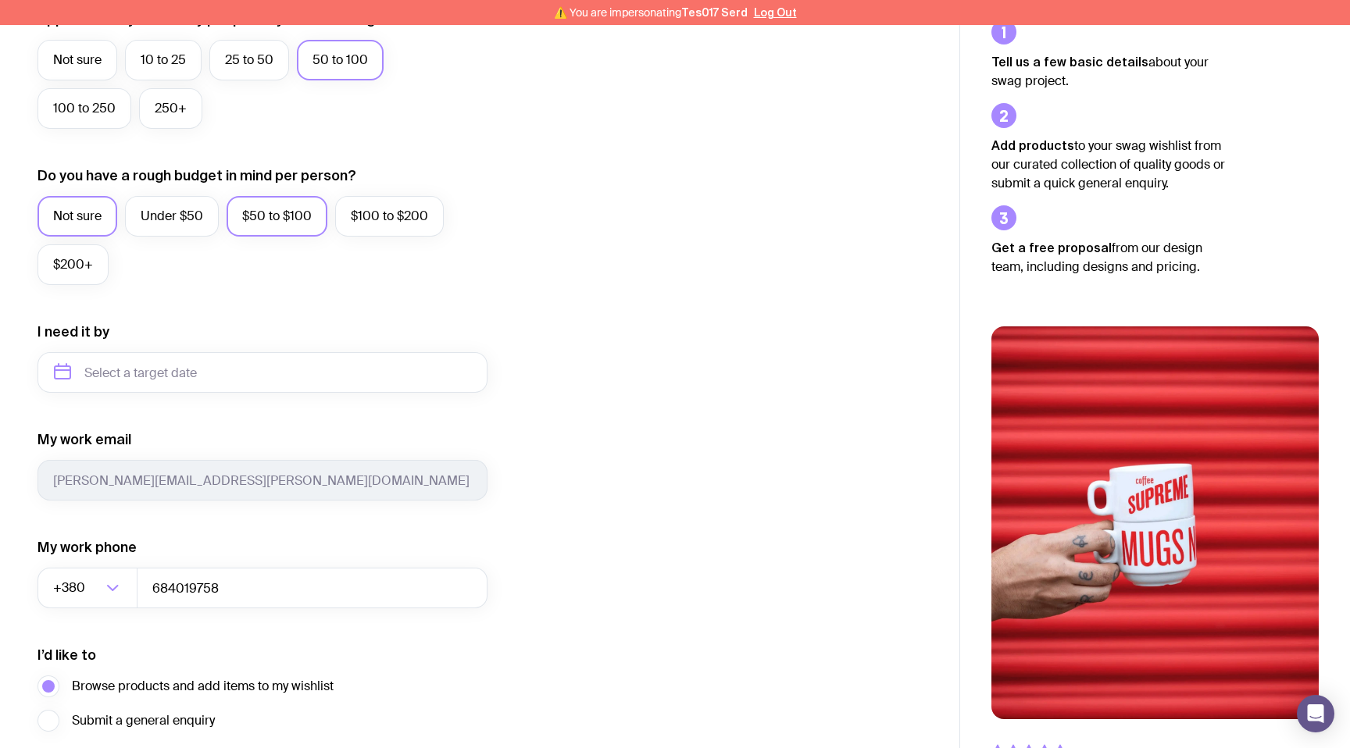
click at [284, 226] on label "$50 to $100" at bounding box center [277, 216] width 101 height 41
click at [0, 0] on input "$50 to $100" at bounding box center [0, 0] width 0 height 0
click at [337, 375] on input "text" at bounding box center [262, 372] width 450 height 41
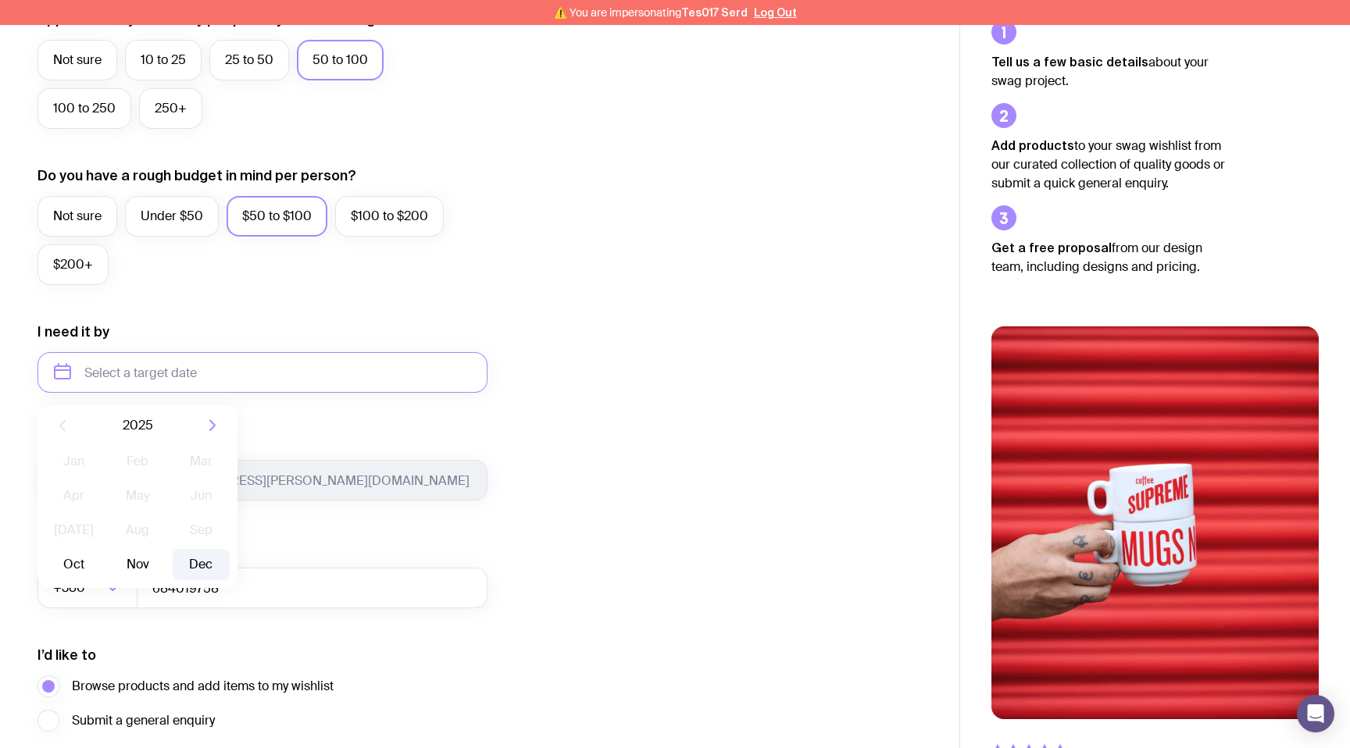
click at [194, 565] on button "Dec" at bounding box center [201, 564] width 57 height 31
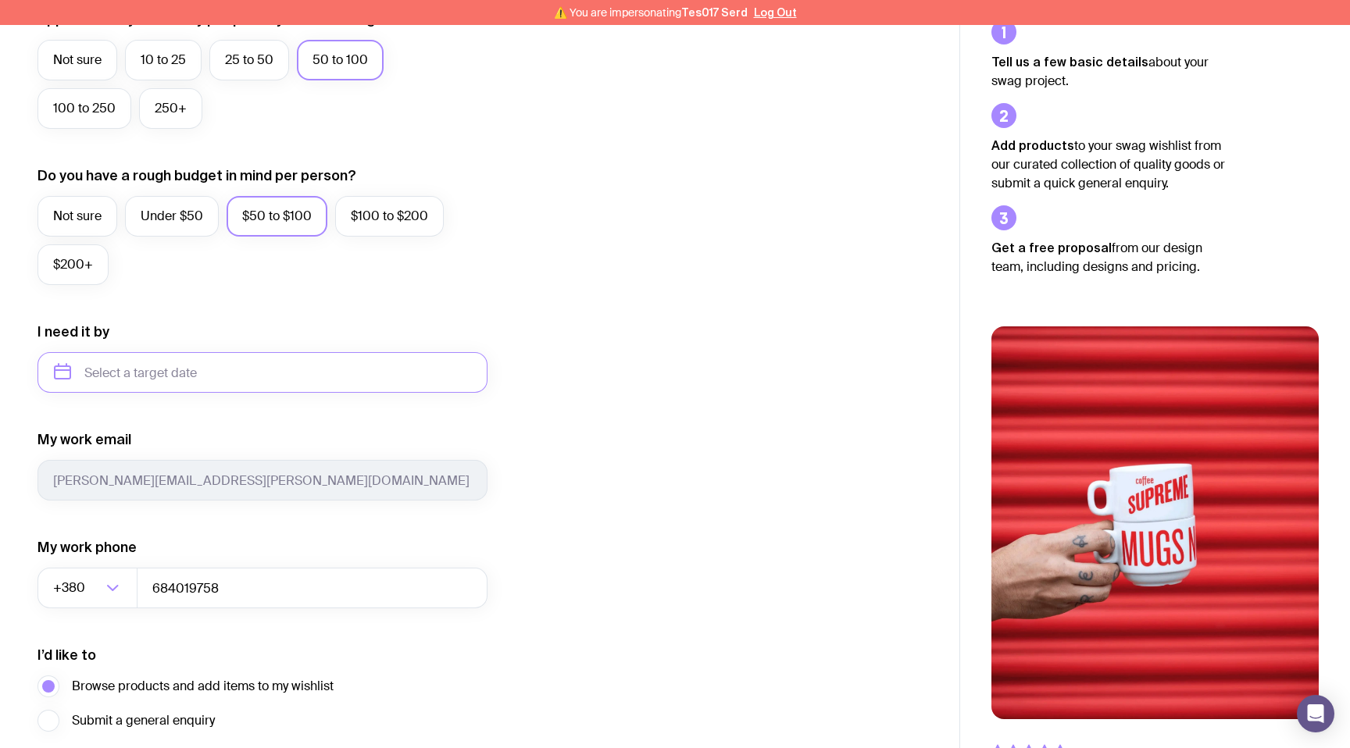
type input "December 2025"
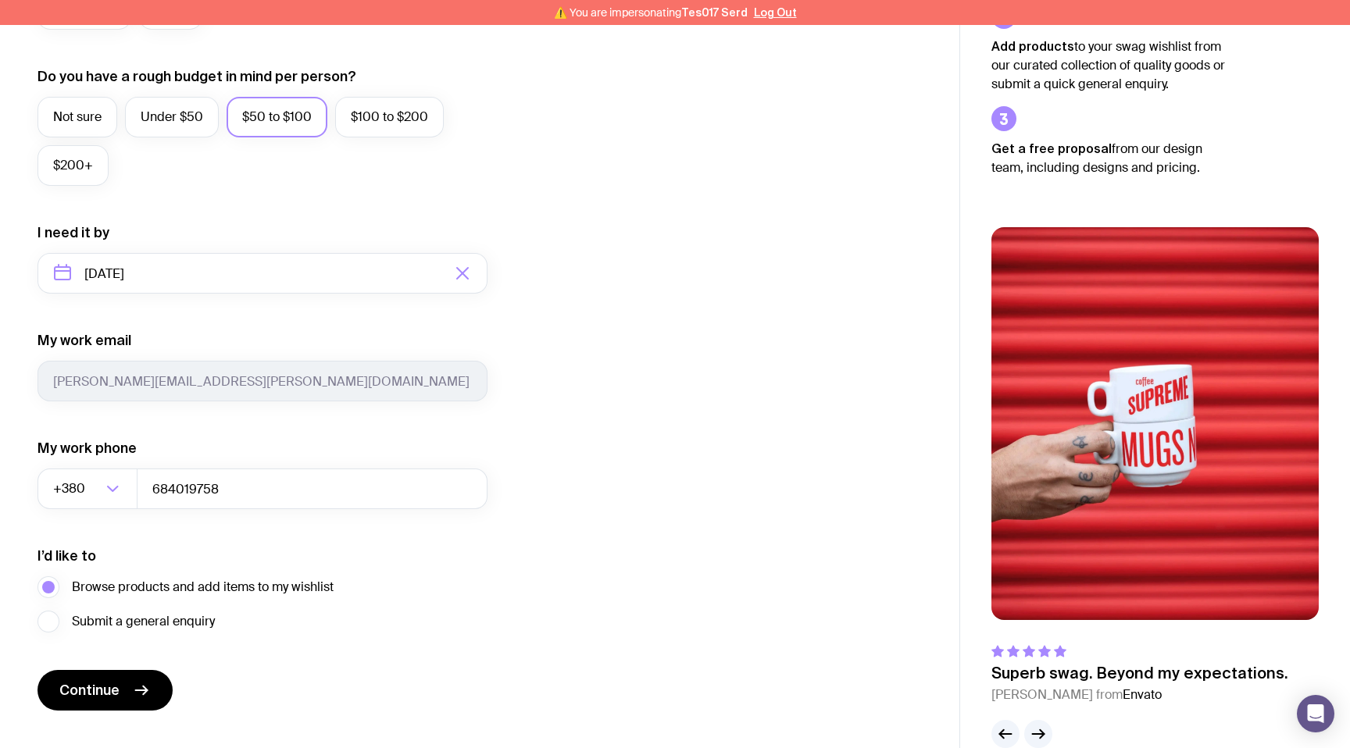
scroll to position [605, 0]
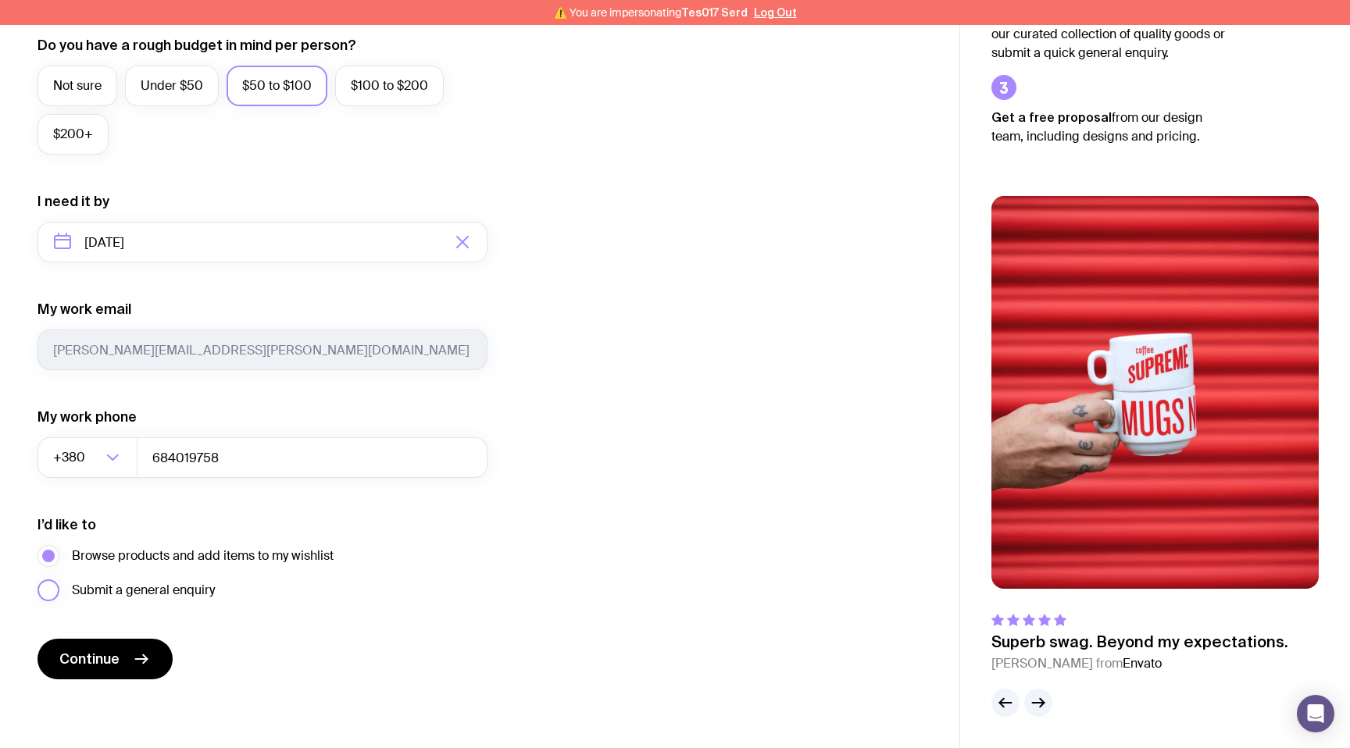
click at [47, 596] on label "Submit a general enquiry" at bounding box center [125, 591] width 177 height 22
click at [0, 0] on input "Submit a general enquiry" at bounding box center [0, 0] width 0 height 0
click at [45, 545] on label "Browse products and add items to my wishlist" at bounding box center [185, 556] width 296 height 22
click at [0, 0] on input "Browse products and add items to my wishlist" at bounding box center [0, 0] width 0 height 0
click at [47, 591] on label "Submit a general enquiry" at bounding box center [125, 591] width 177 height 22
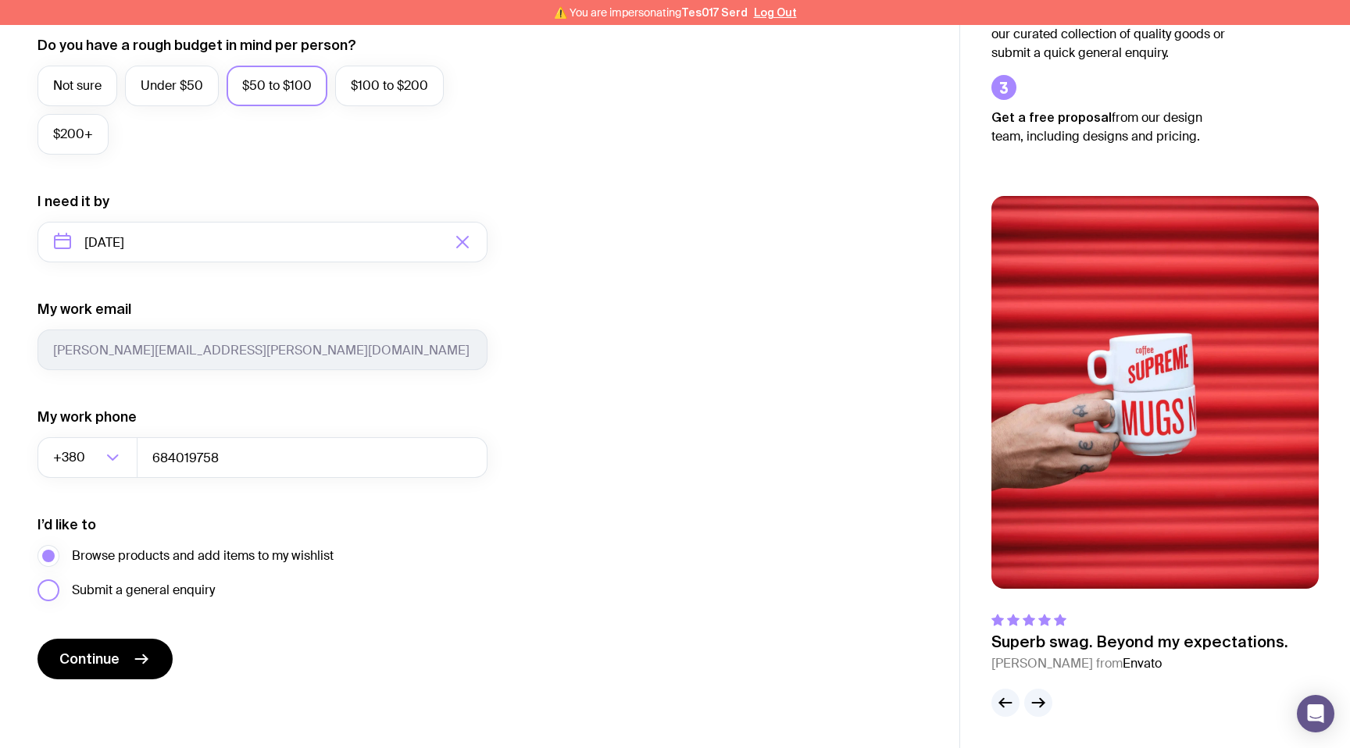
click at [0, 0] on input "Submit a general enquiry" at bounding box center [0, 0] width 0 height 0
click at [112, 649] on button "Continue" at bounding box center [104, 659] width 135 height 41
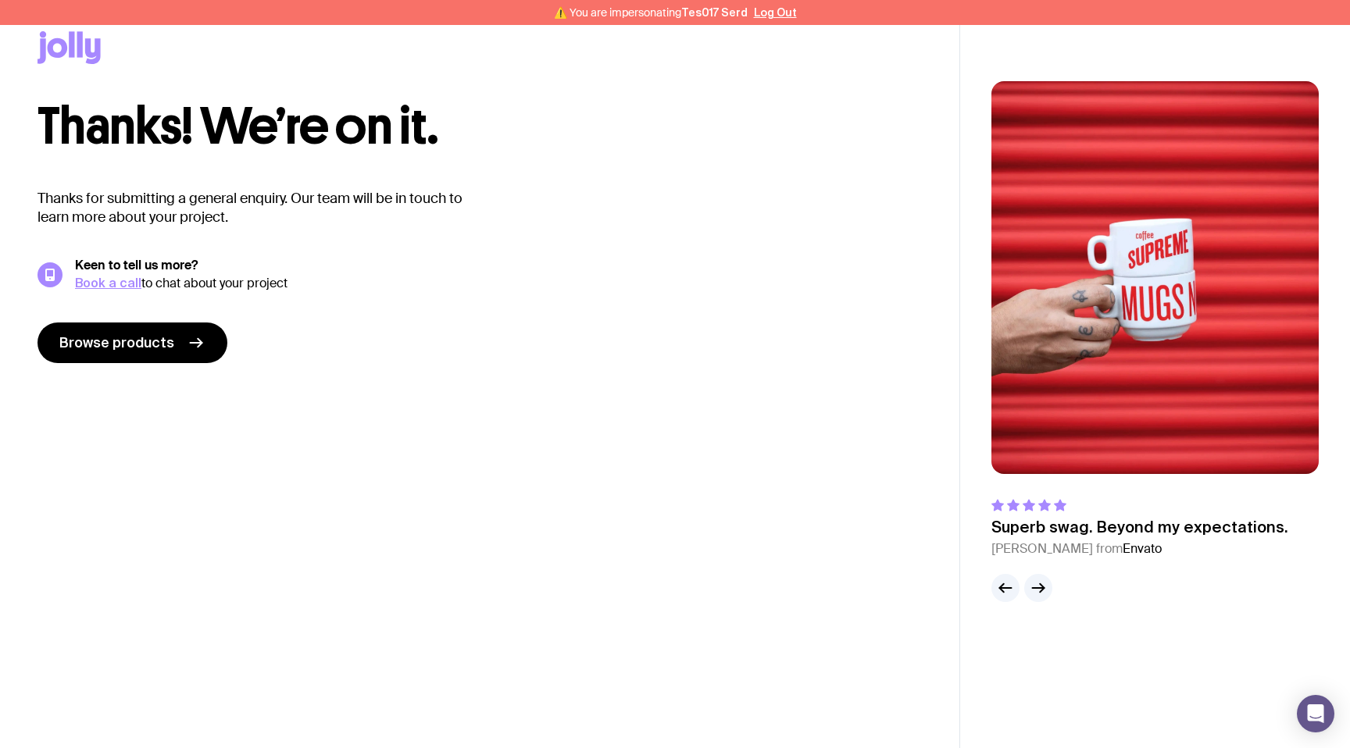
scroll to position [25, 0]
click at [126, 351] on span "Browse products" at bounding box center [116, 343] width 115 height 19
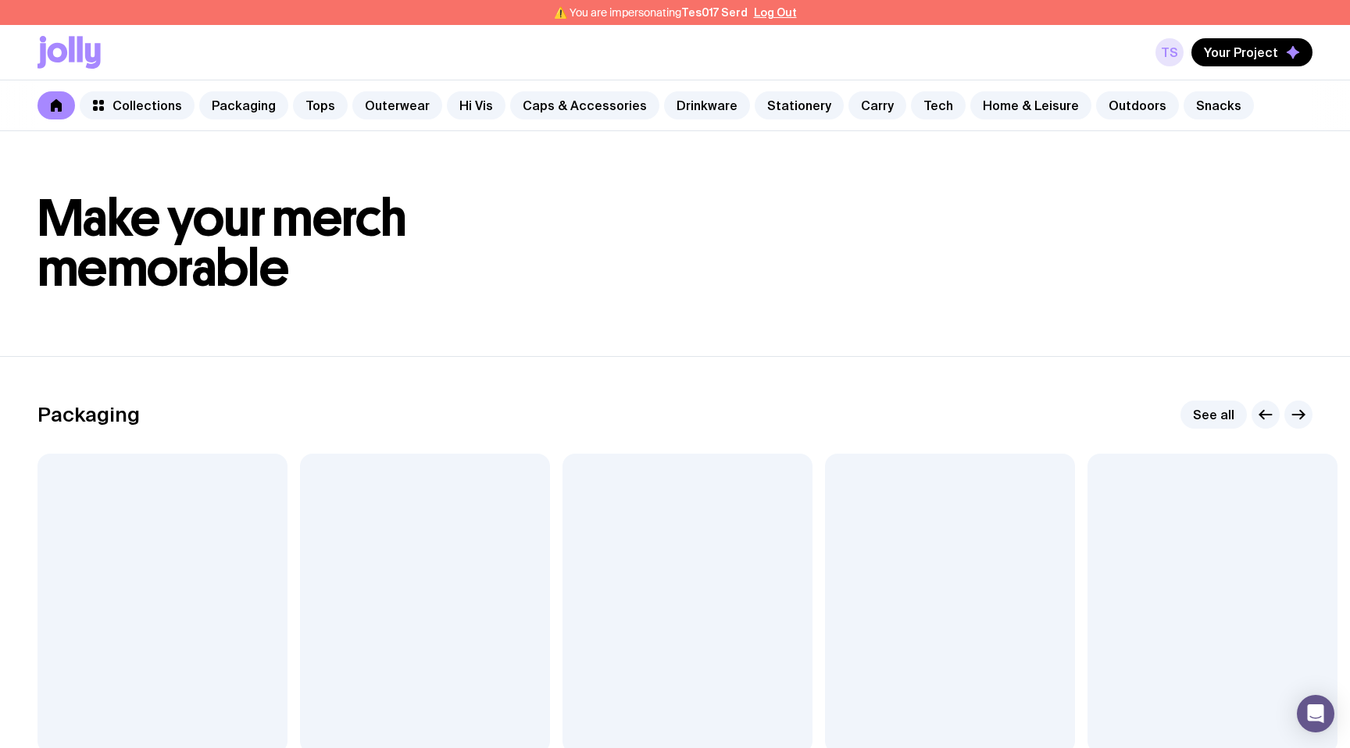
click at [1166, 47] on link "TS" at bounding box center [1169, 52] width 28 height 28
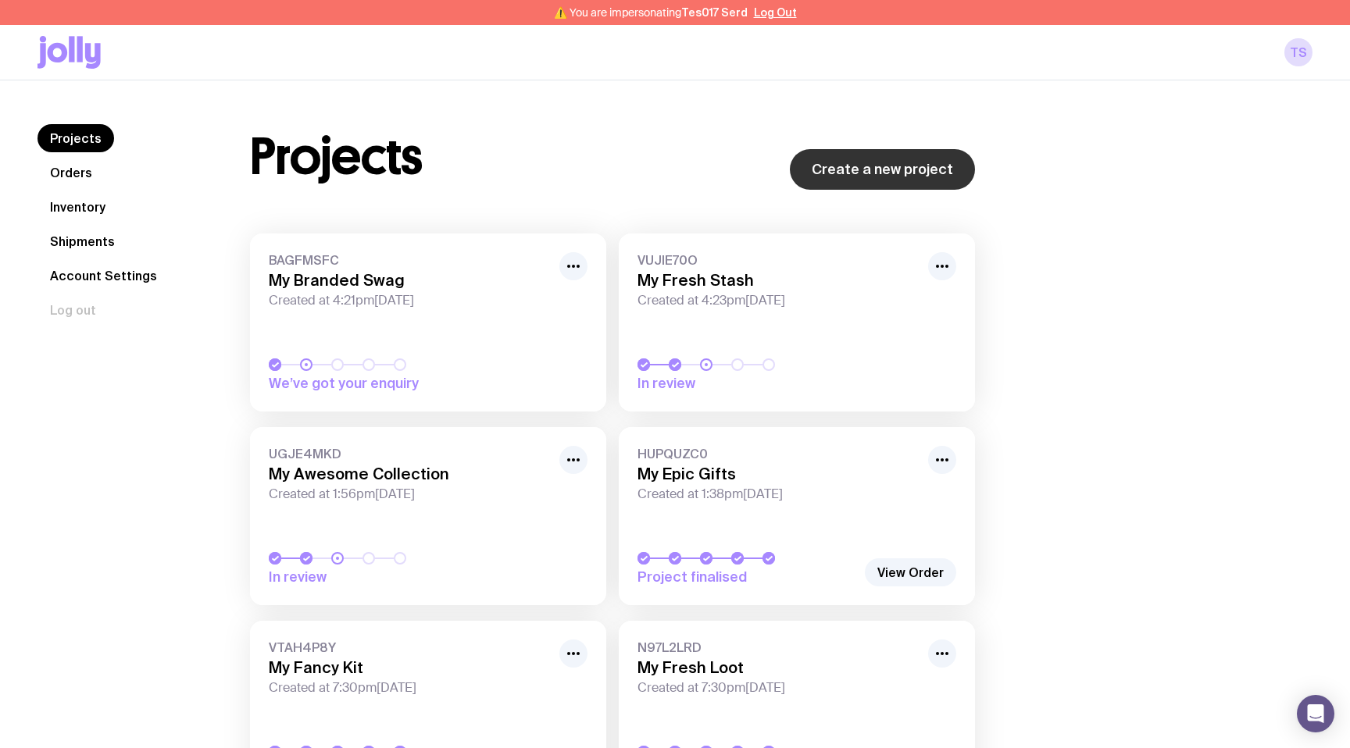
click at [885, 178] on link "Create a new project" at bounding box center [882, 169] width 185 height 41
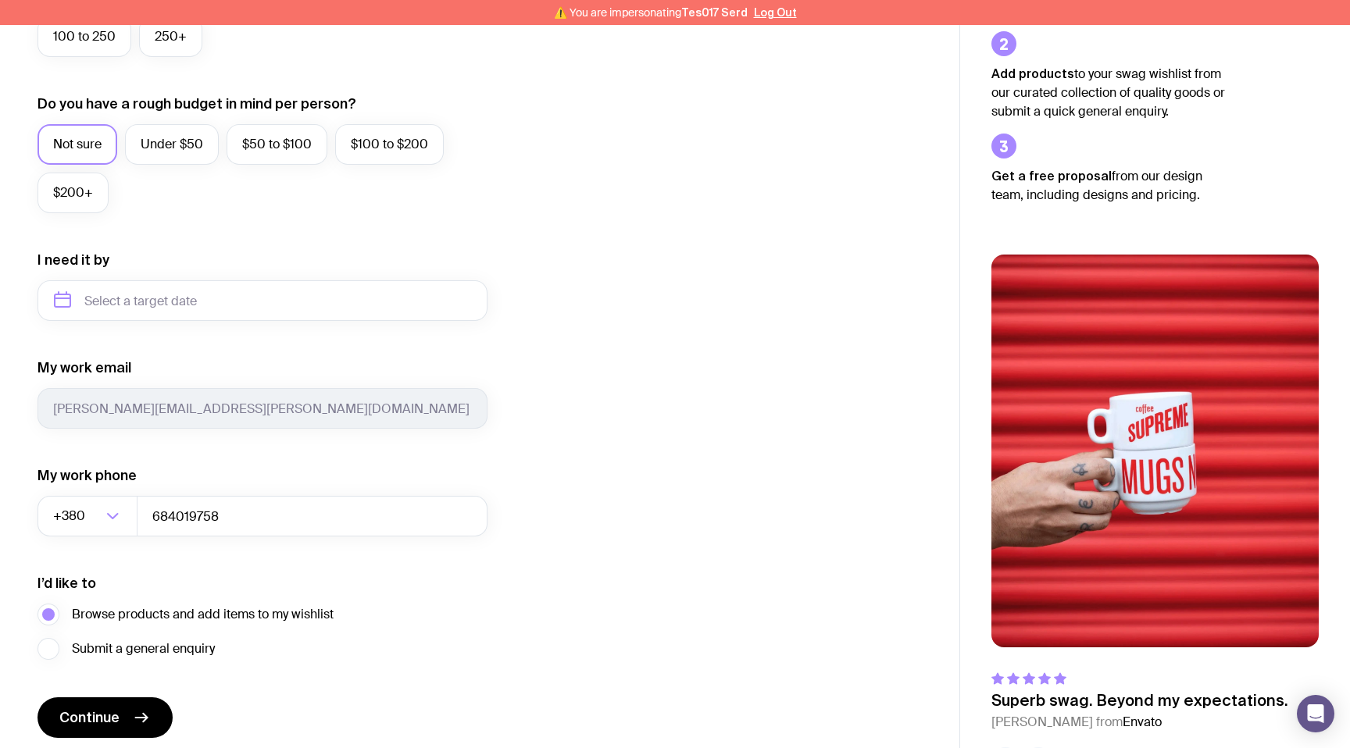
scroll to position [605, 0]
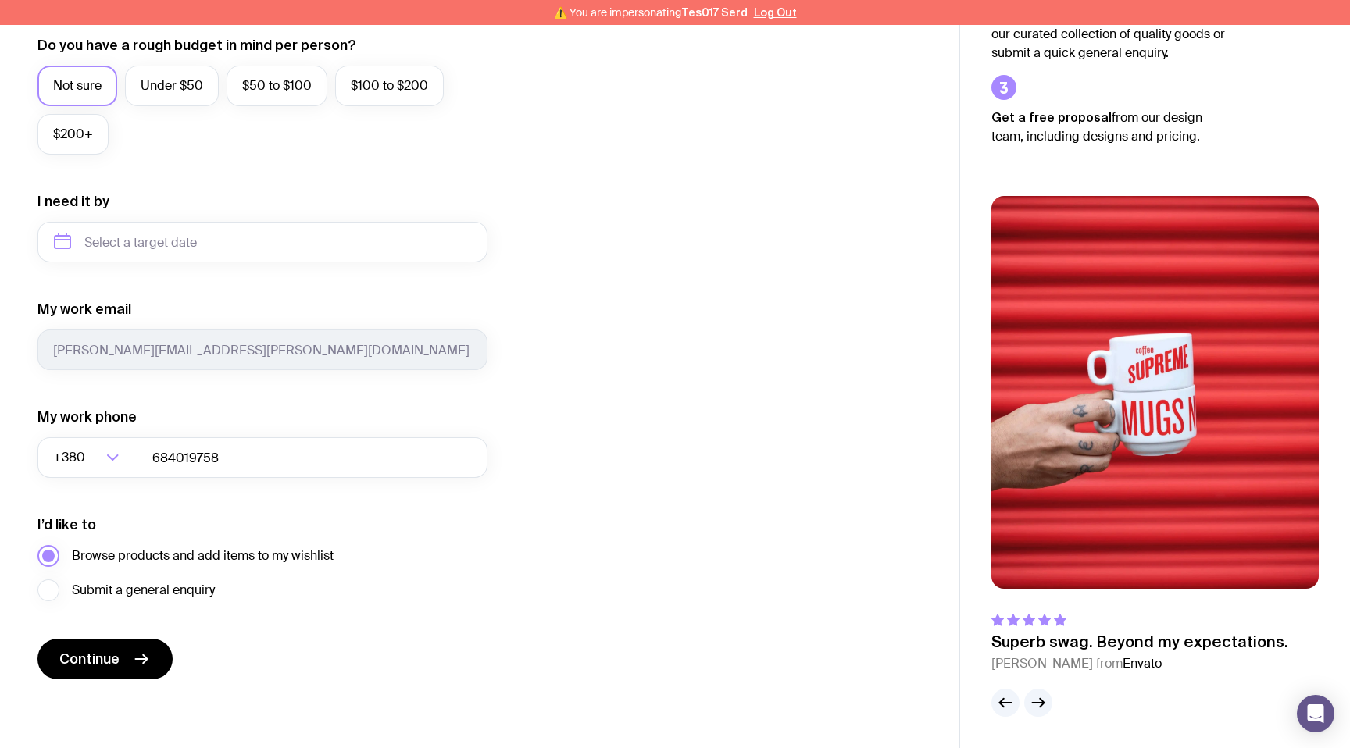
drag, startPoint x: 71, startPoint y: 559, endPoint x: 333, endPoint y: 554, distance: 261.8
click at [332, 555] on span "Browse products and add items to my wishlist" at bounding box center [203, 556] width 262 height 19
click at [0, 0] on input "Browse products and add items to my wishlist" at bounding box center [0, 0] width 0 height 0
click at [95, 660] on span "Continue" at bounding box center [89, 659] width 60 height 19
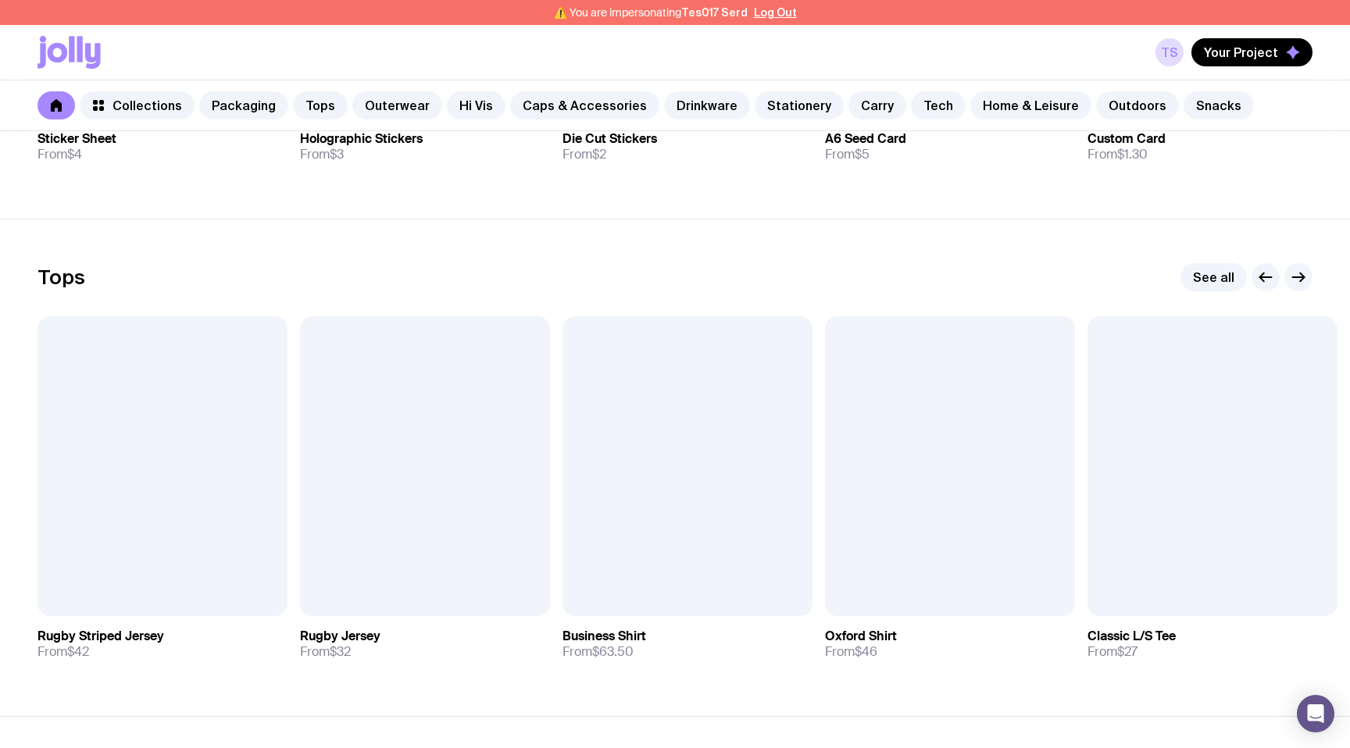
scroll to position [723, 0]
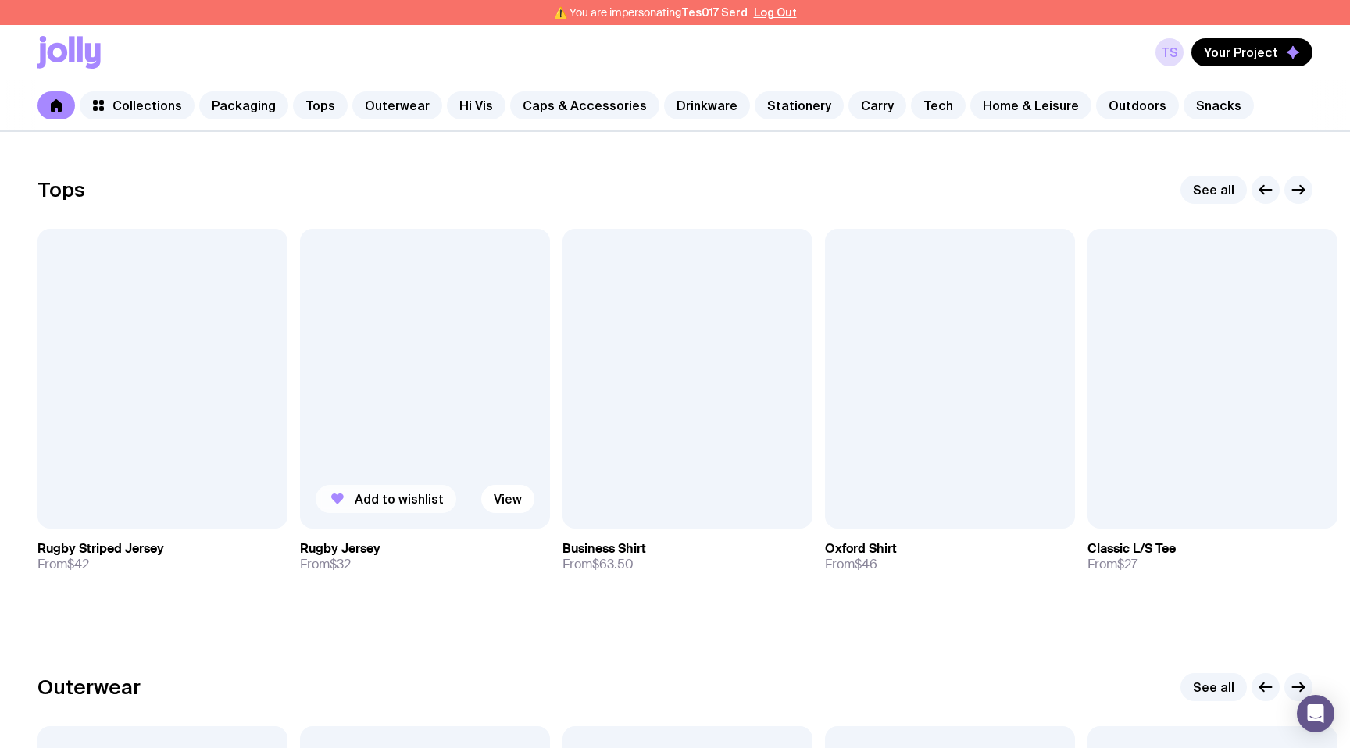
click at [360, 497] on span "Add to wishlist" at bounding box center [399, 499] width 89 height 16
click at [659, 498] on span "Add to wishlist" at bounding box center [661, 499] width 89 height 16
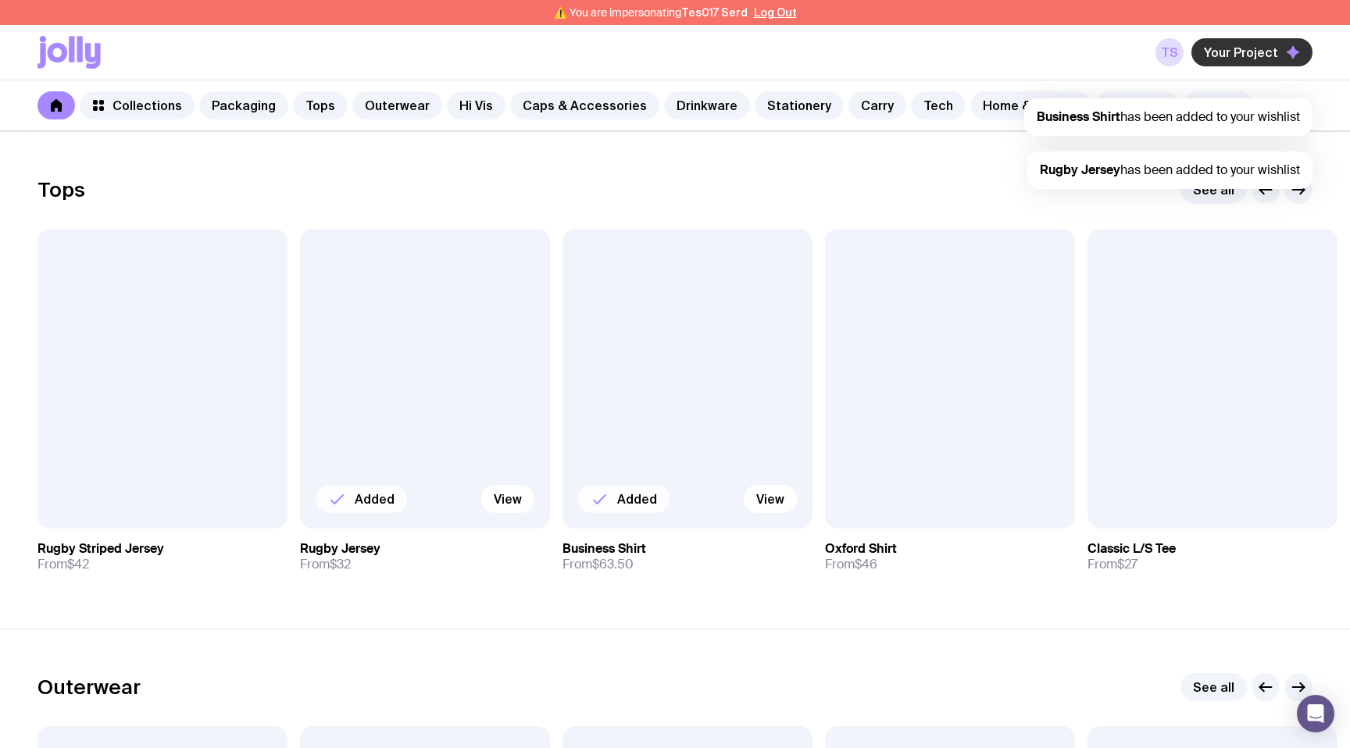
click at [1265, 50] on span "Your Project" at bounding box center [1241, 53] width 74 height 16
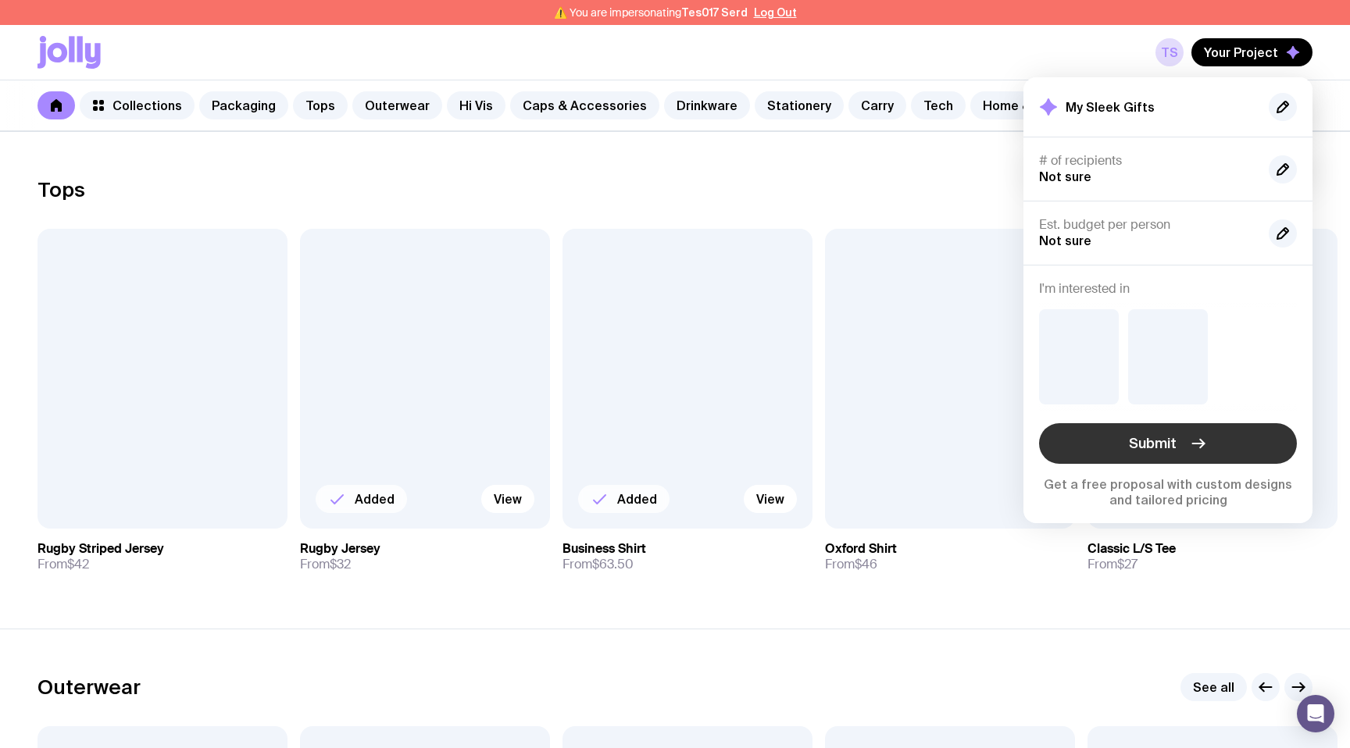
click at [1119, 435] on button "Submit" at bounding box center [1168, 443] width 258 height 41
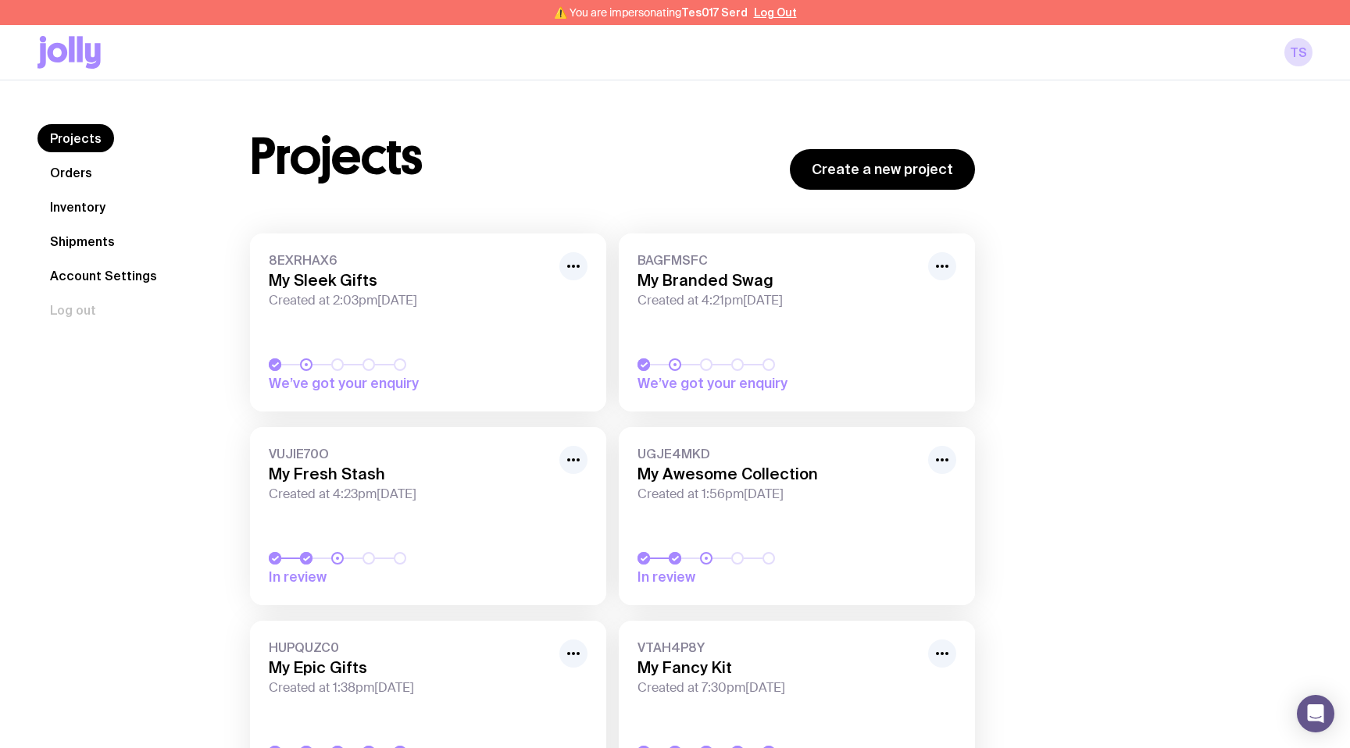
click at [95, 50] on icon at bounding box center [93, 56] width 16 height 26
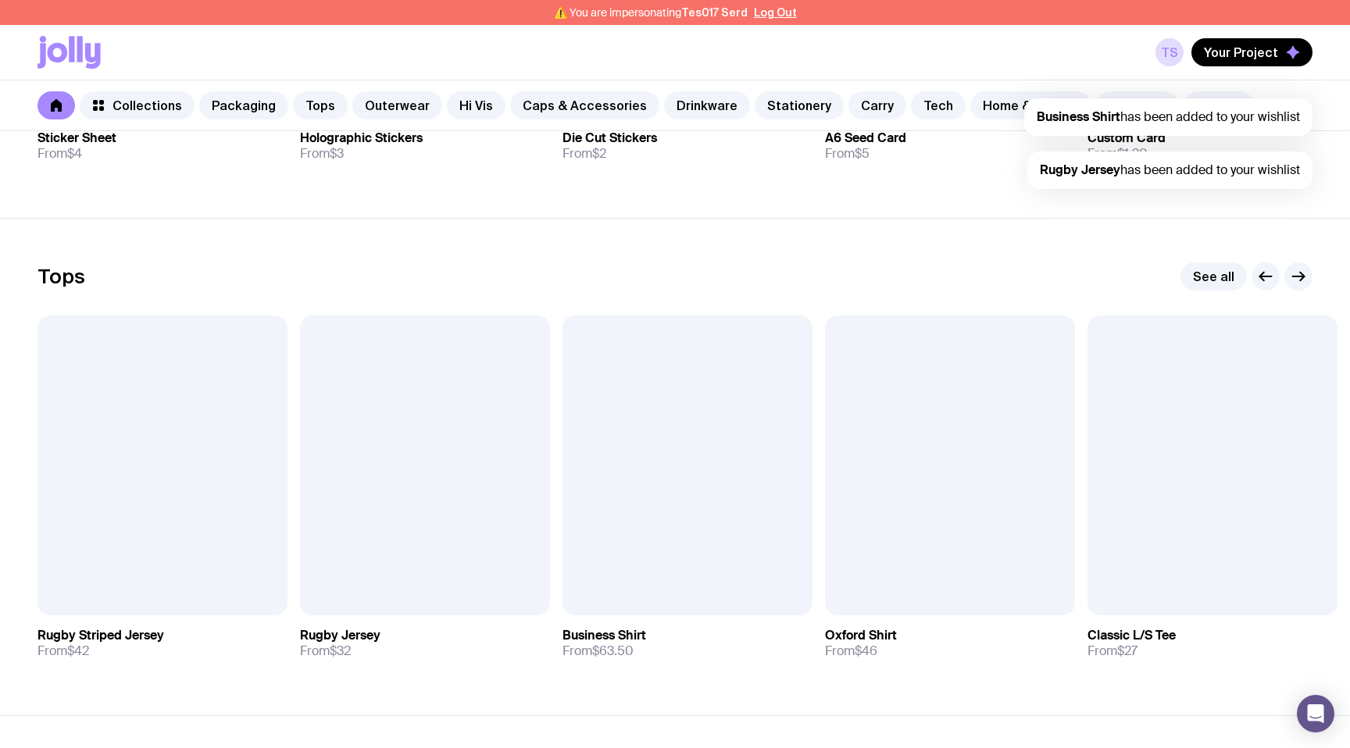
scroll to position [749, 0]
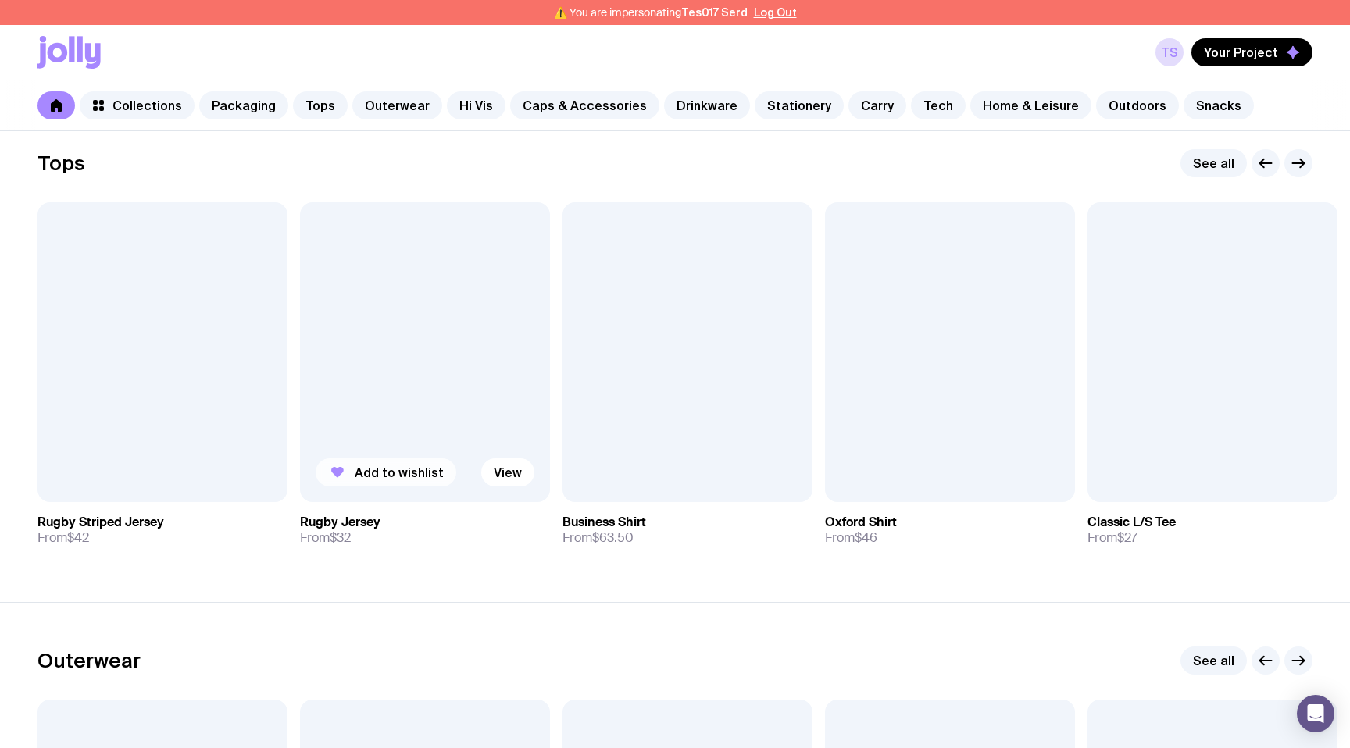
click at [389, 485] on button "Add to wishlist" at bounding box center [386, 473] width 141 height 28
click at [914, 474] on span "Add to wishlist" at bounding box center [924, 473] width 89 height 16
click at [1282, 47] on button "Your Project" at bounding box center [1251, 52] width 121 height 28
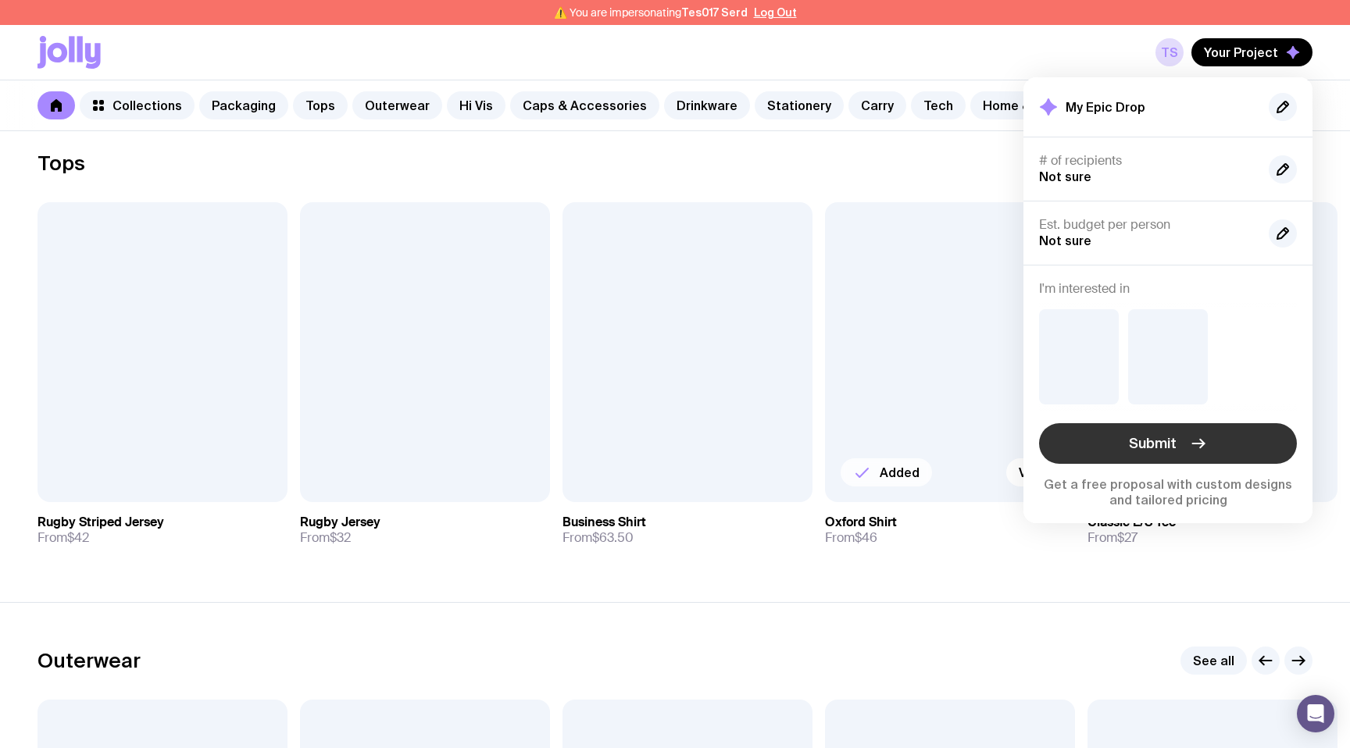
click at [1144, 442] on span "Submit" at bounding box center [1153, 443] width 48 height 19
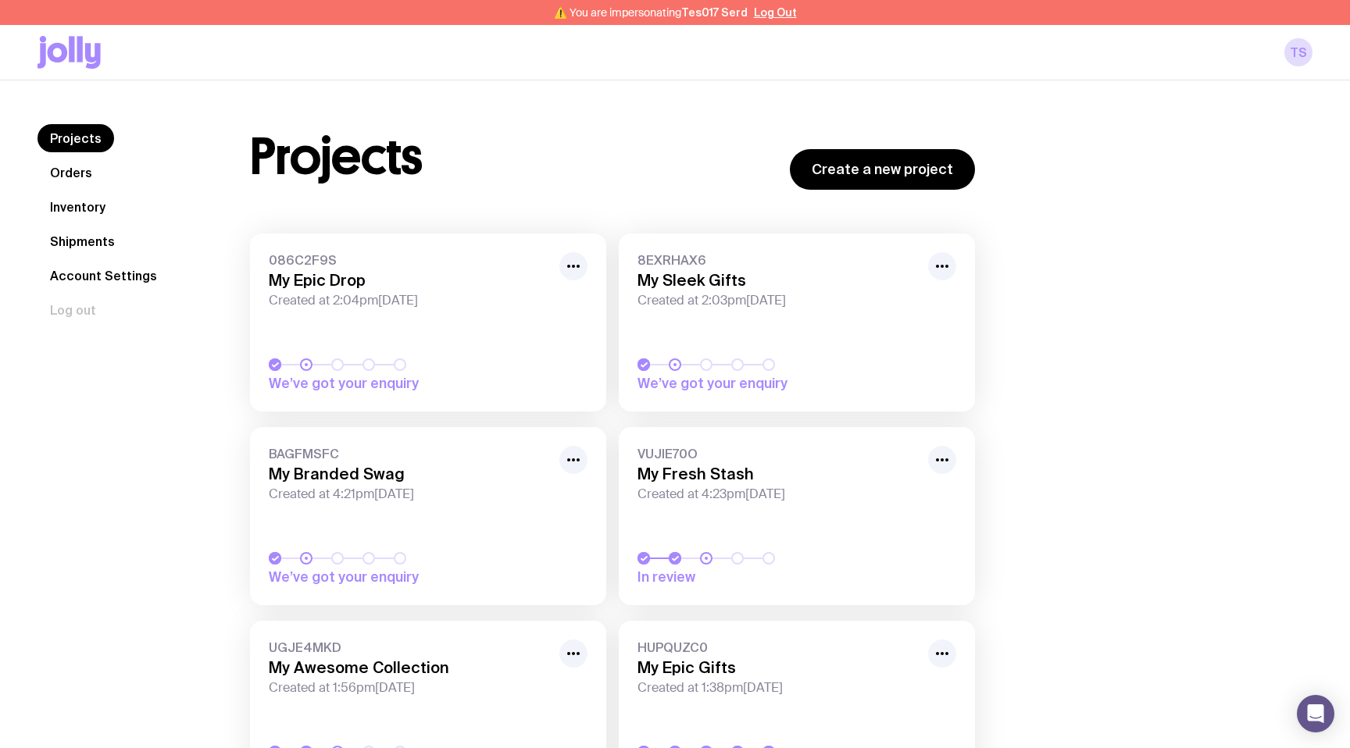
click at [452, 315] on link "086C2F9S My Epic Drop Created at 2:04pm, Tue 2nd Sep 2025 We’ve got your enquiry" at bounding box center [428, 323] width 356 height 178
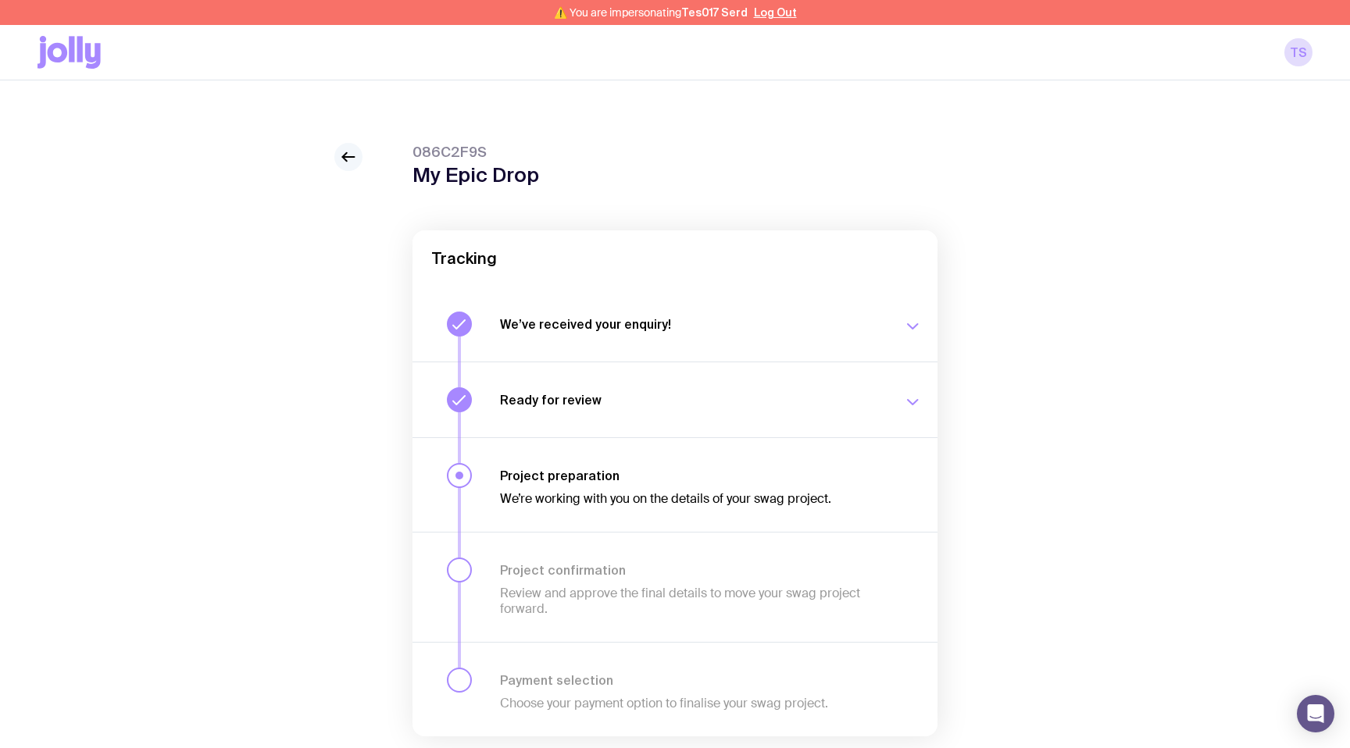
click at [356, 145] on div at bounding box center [348, 157] width 28 height 28
click at [338, 152] on link at bounding box center [348, 157] width 28 height 28
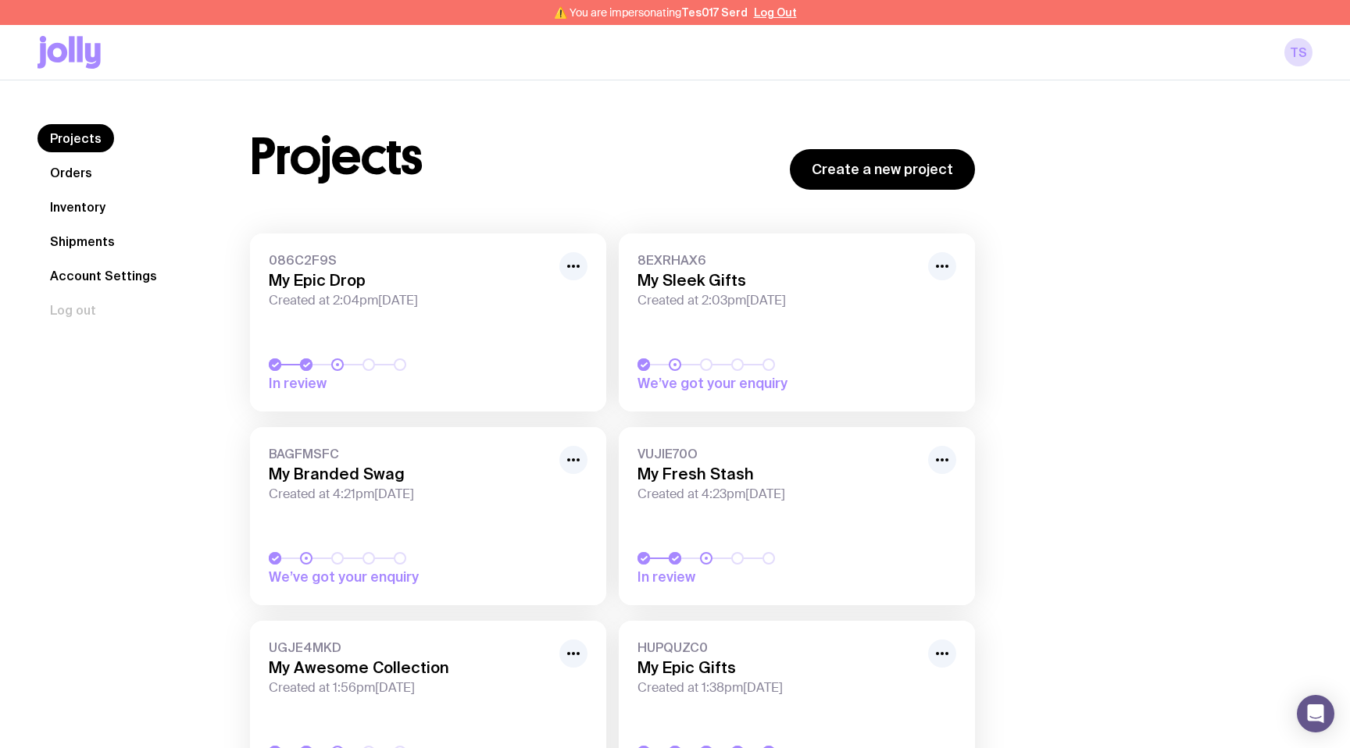
click at [85, 209] on link "Inventory" at bounding box center [77, 207] width 80 height 28
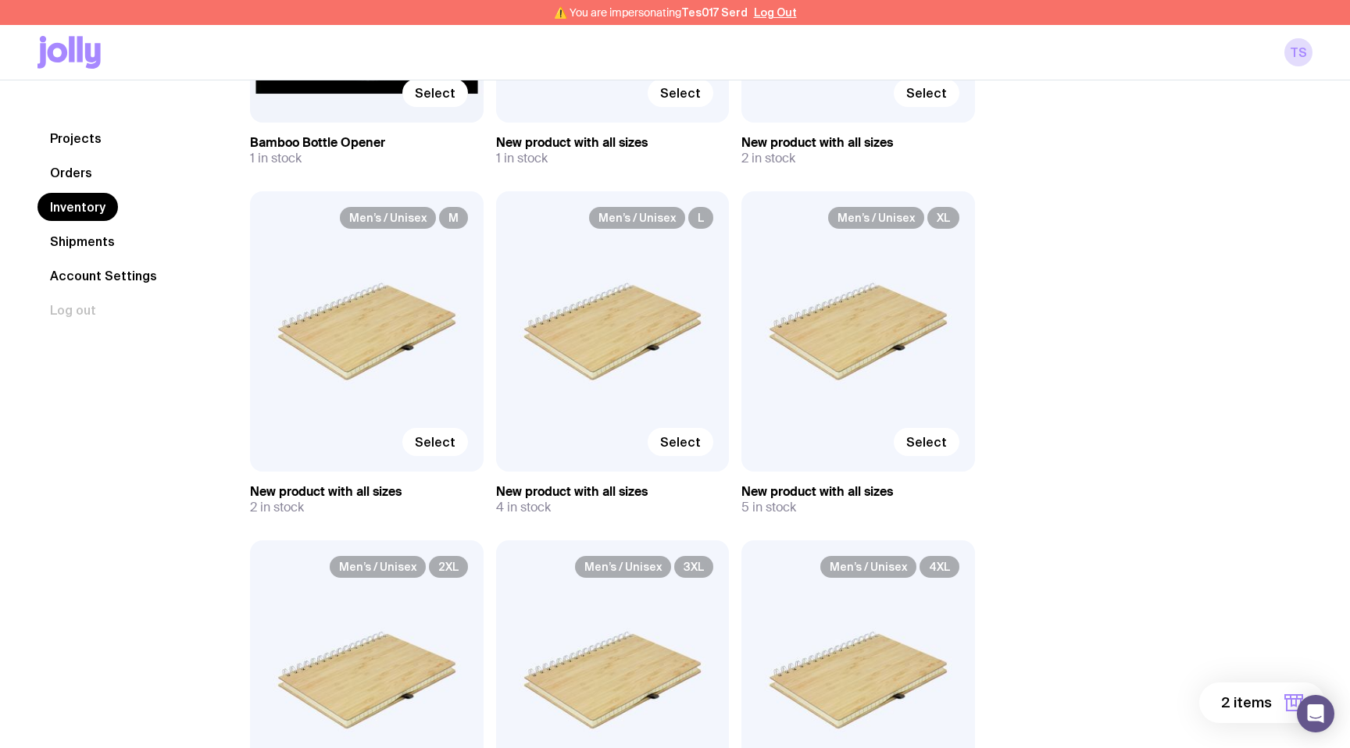
scroll to position [1180, 0]
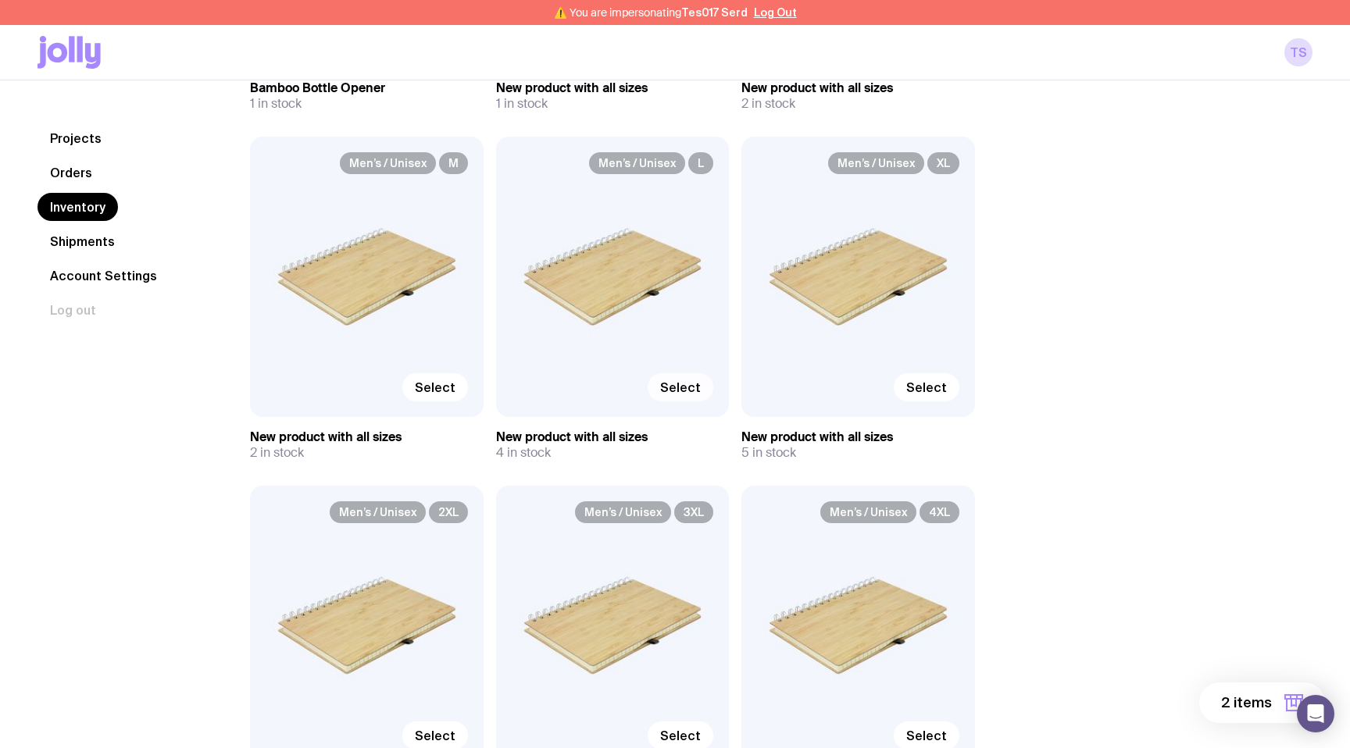
click at [690, 395] on span "Select" at bounding box center [680, 388] width 41 height 16
click at [0, 0] on input "Select" at bounding box center [0, 0] width 0 height 0
click at [1247, 701] on span "3 items" at bounding box center [1247, 703] width 50 height 19
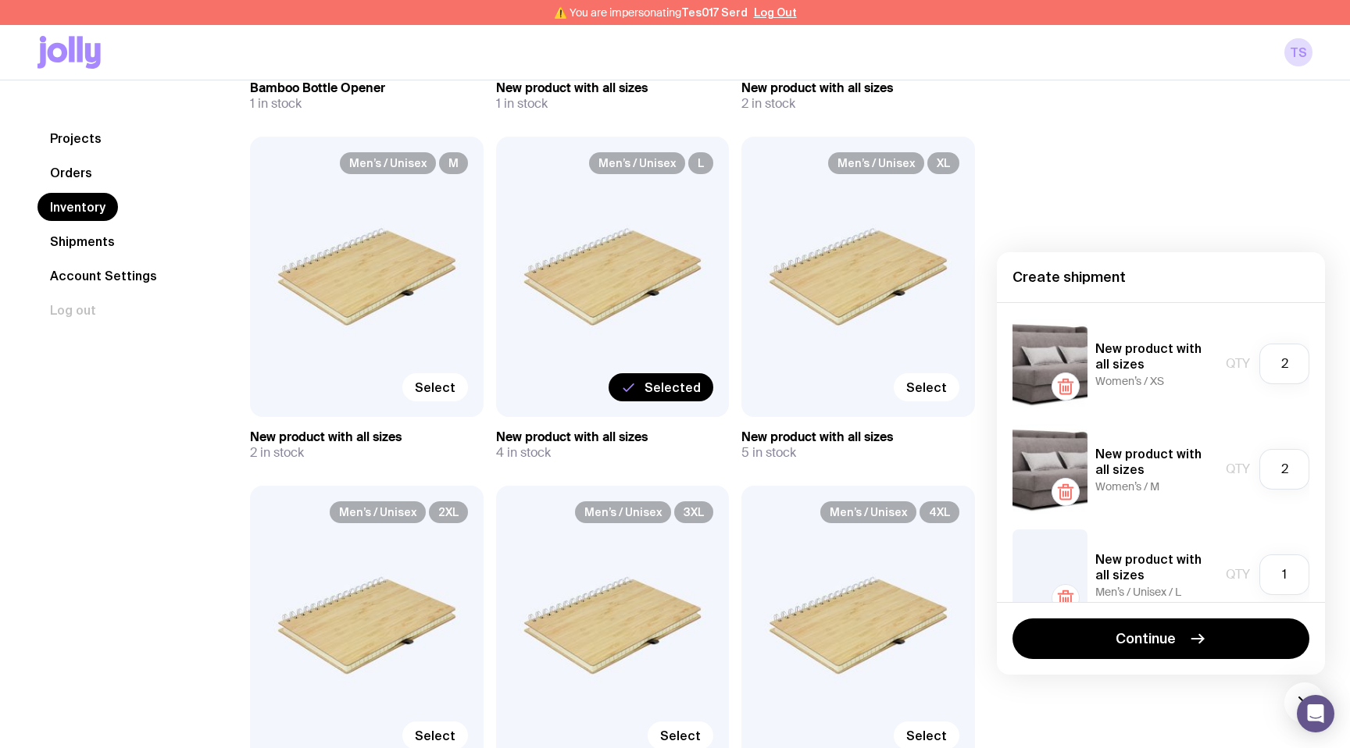
scroll to position [33, 0]
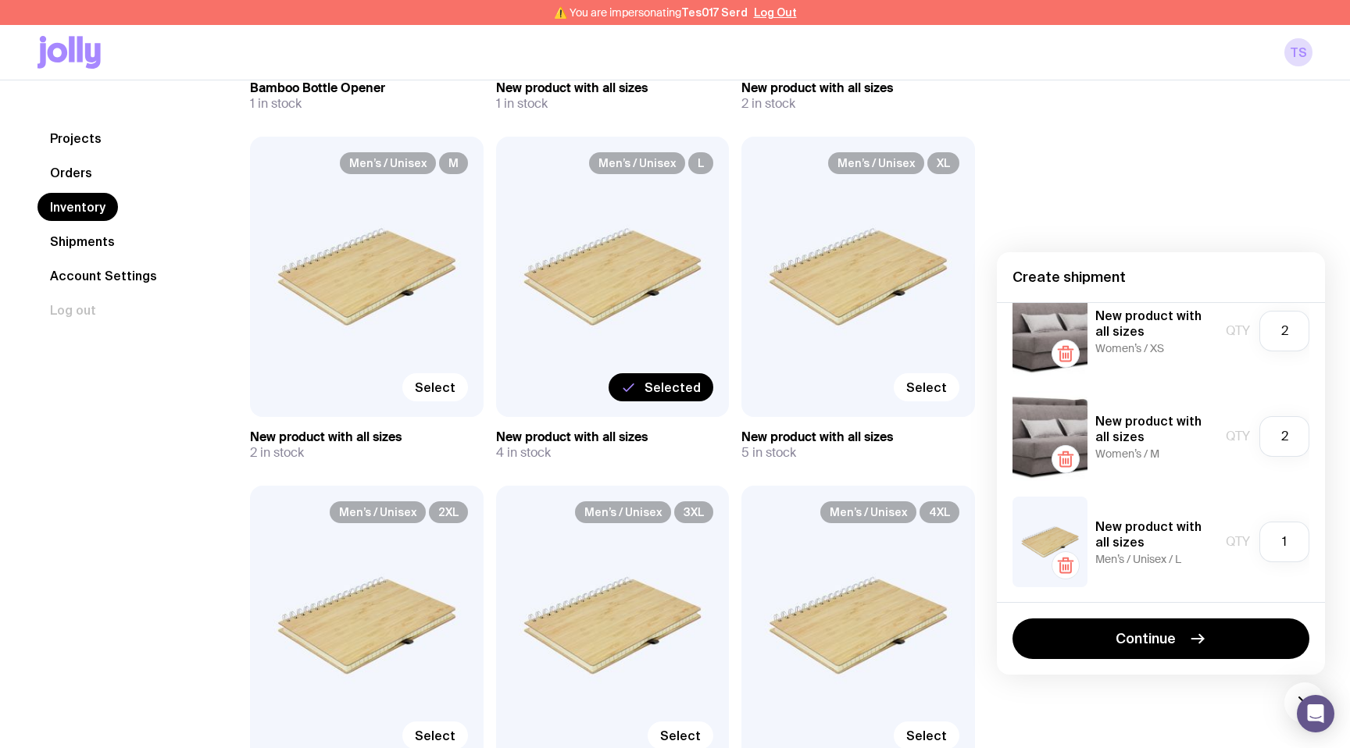
click at [1095, 195] on div "Inventory All Genders Loading... All Sizes Loading... All Orders Loading... Sel…" at bounding box center [762, 605] width 1100 height 3323
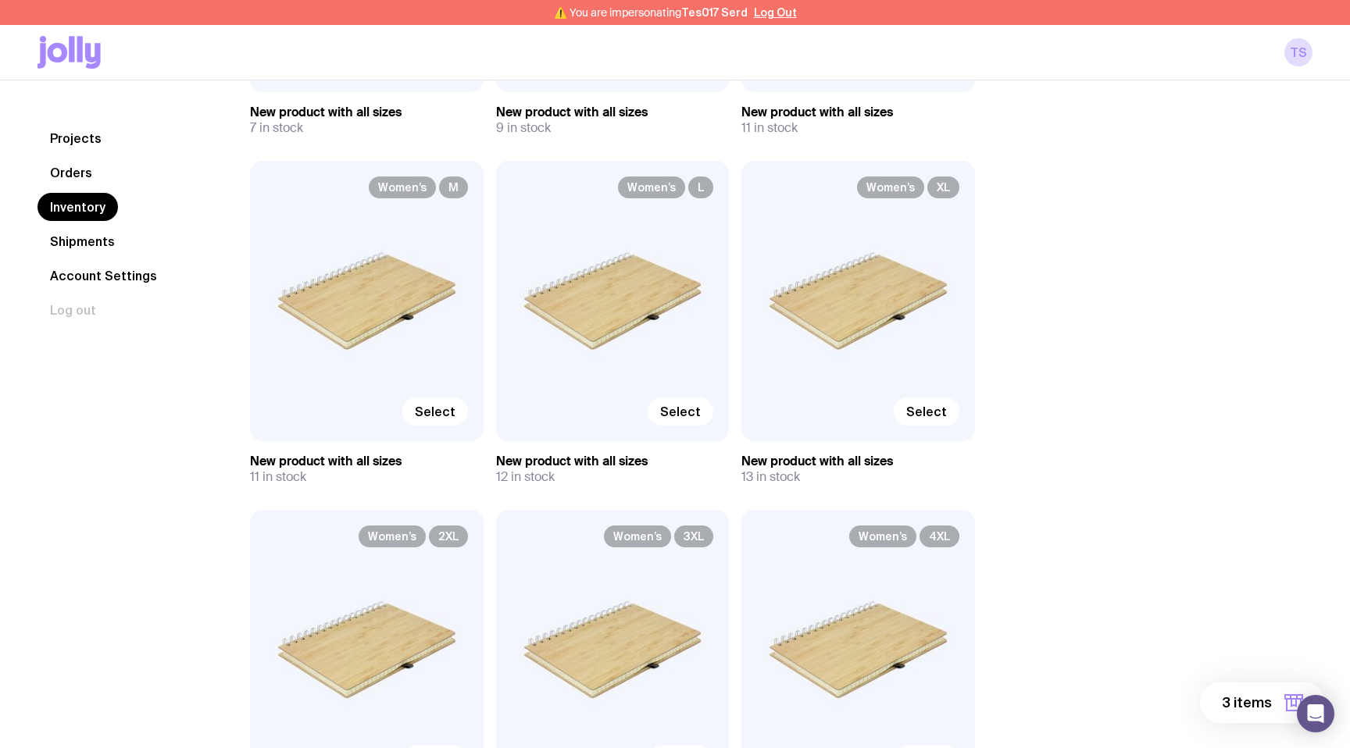
scroll to position [1936, 0]
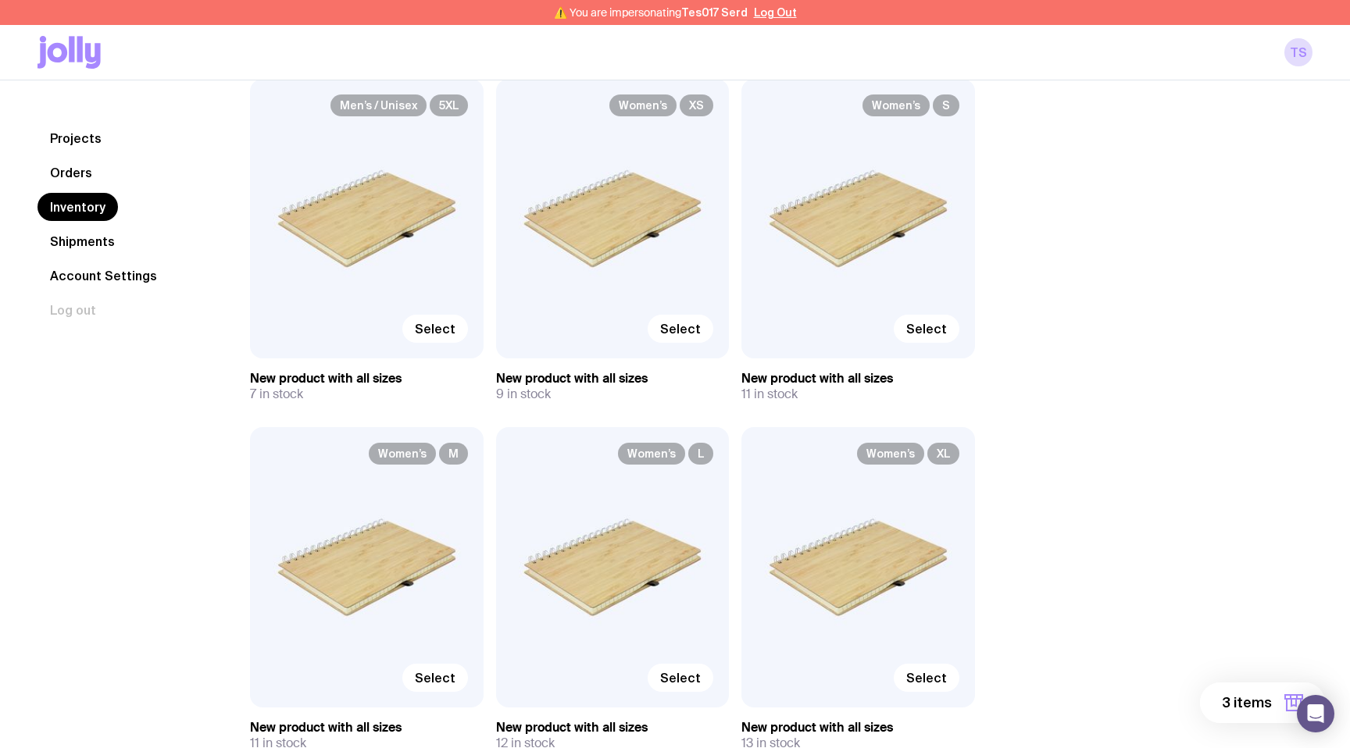
click at [95, 241] on link "Shipments" at bounding box center [82, 241] width 90 height 28
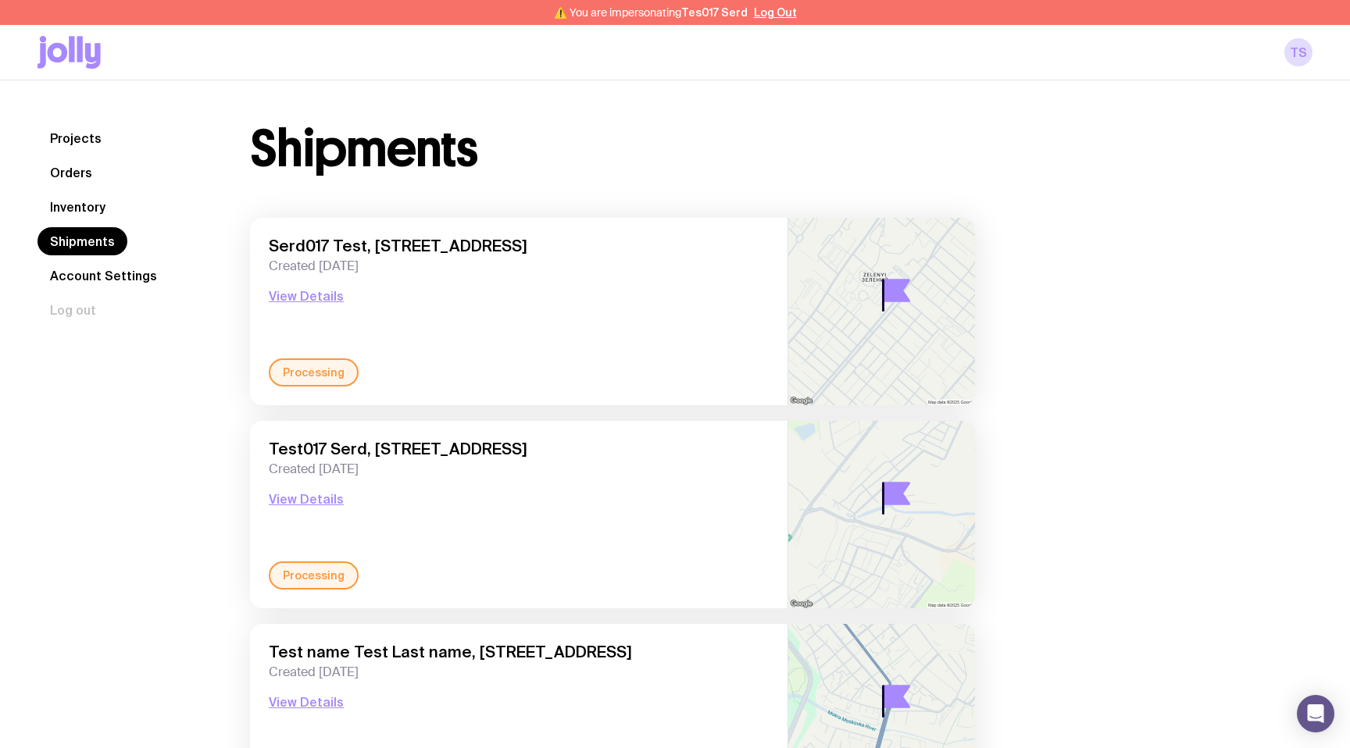
click at [70, 205] on link "Inventory" at bounding box center [77, 207] width 80 height 28
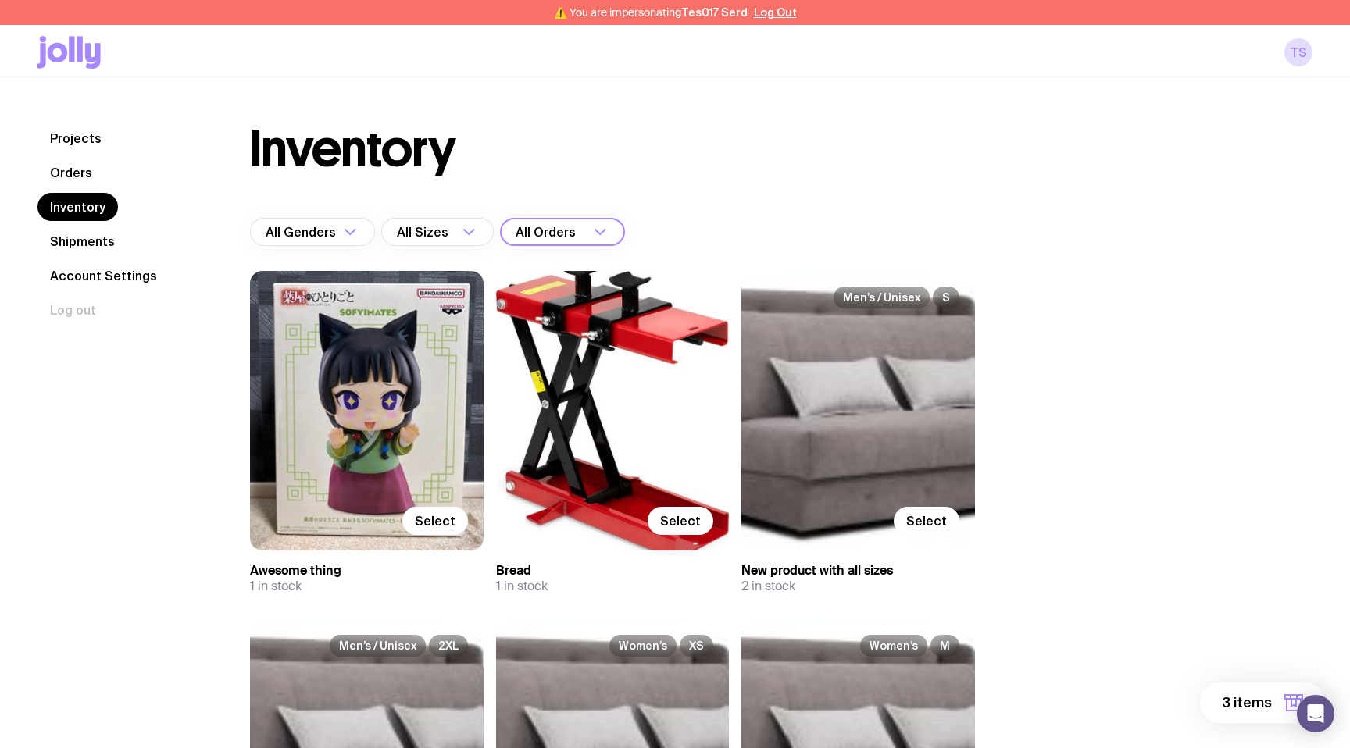
click at [588, 226] on input "Search for option" at bounding box center [584, 232] width 10 height 28
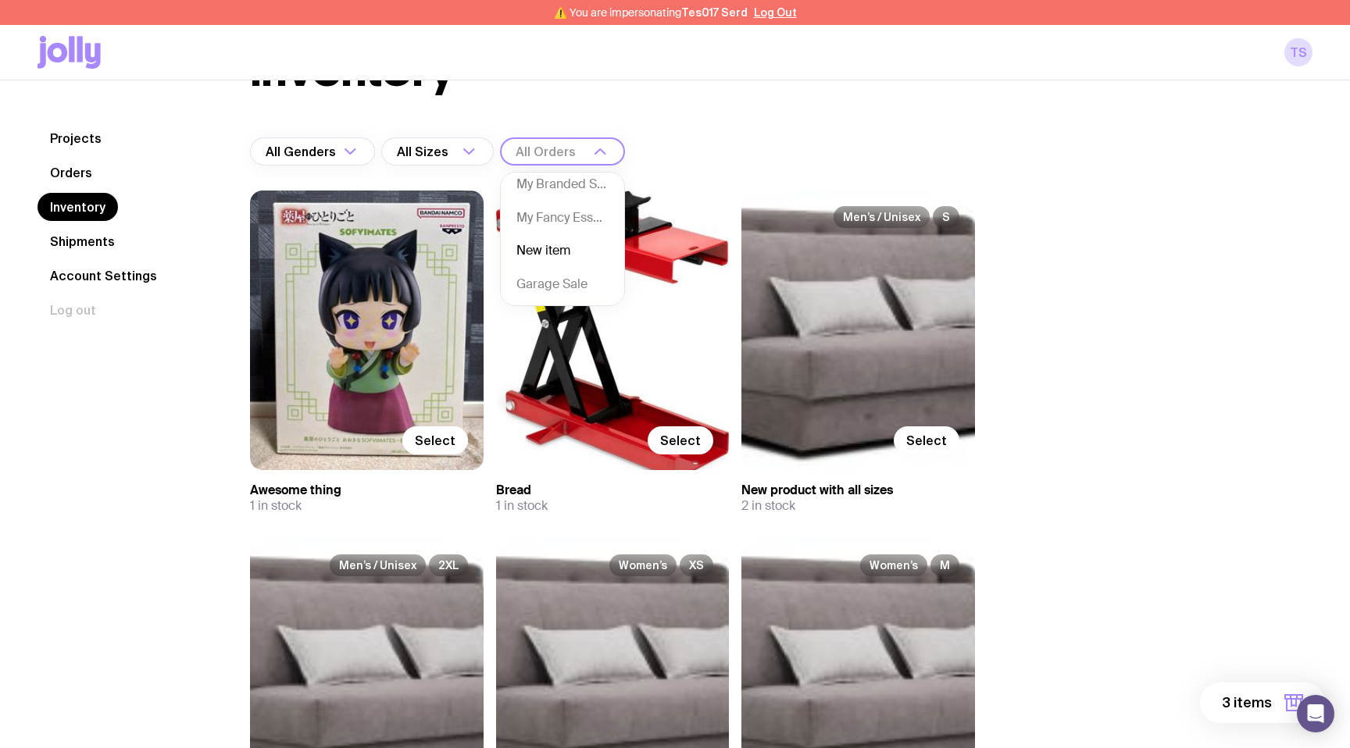
scroll to position [48, 0]
